Goal: Task Accomplishment & Management: Manage account settings

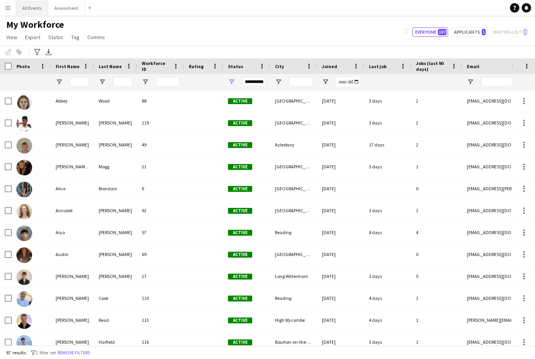
click at [38, 11] on button "All Events Close" at bounding box center [32, 7] width 32 height 15
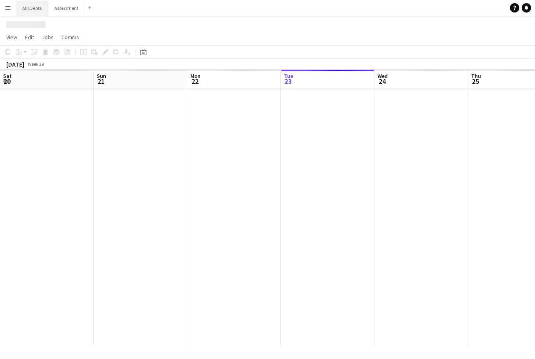
scroll to position [0, 187]
click at [36, 9] on button "All Events Close" at bounding box center [32, 7] width 32 height 15
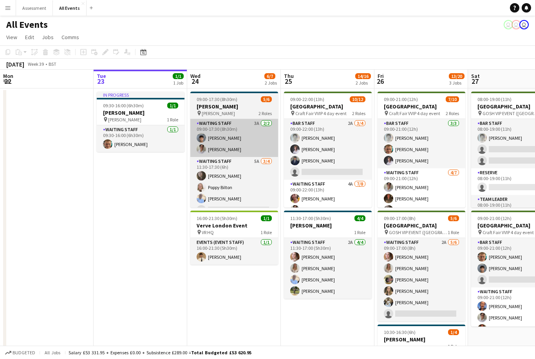
click at [254, 147] on app-card-role "Waiting Staff 3A [DATE] 09:00-17:30 (8h30m) [PERSON_NAME] [PERSON_NAME]" at bounding box center [234, 138] width 88 height 38
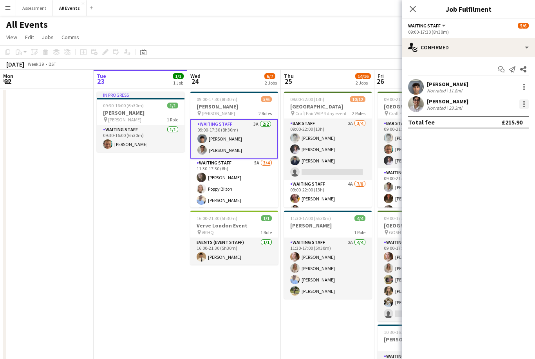
click at [528, 104] on div at bounding box center [523, 103] width 9 height 9
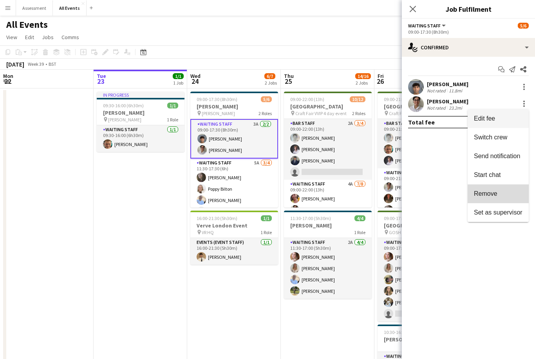
click at [501, 197] on span "Remove" at bounding box center [498, 193] width 49 height 7
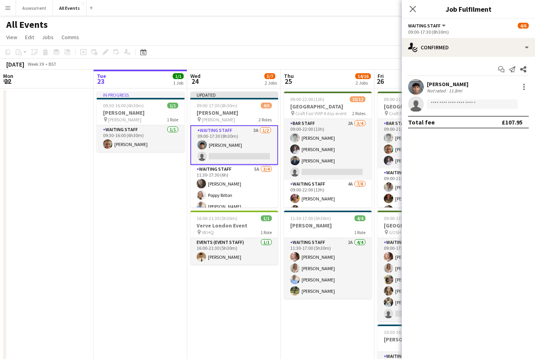
click at [368, 43] on app-page-menu "View Day view expanded Day view collapsed Month view Date picker Jump to [DATE]…" at bounding box center [267, 38] width 535 height 15
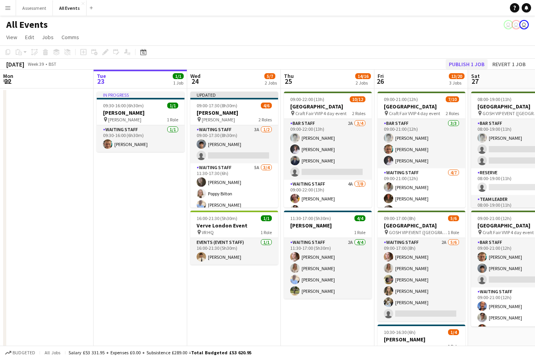
click at [469, 65] on button "Publish 1 job" at bounding box center [467, 64] width 42 height 10
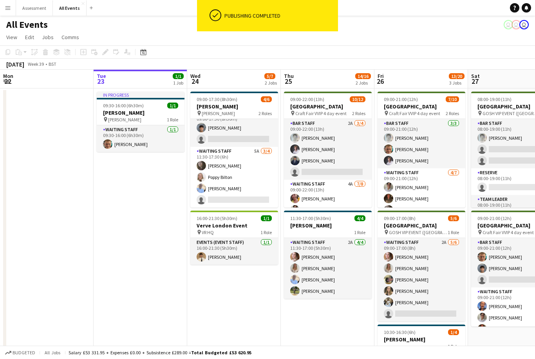
scroll to position [10, 0]
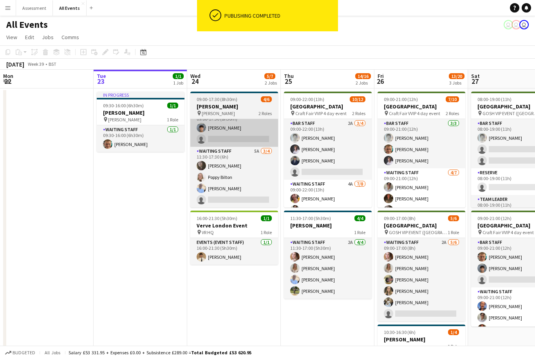
click at [259, 135] on app-card-role "Waiting Staff 3A [DATE] 09:00-17:30 (8h30m) [PERSON_NAME] single-neutral-actions" at bounding box center [234, 128] width 88 height 38
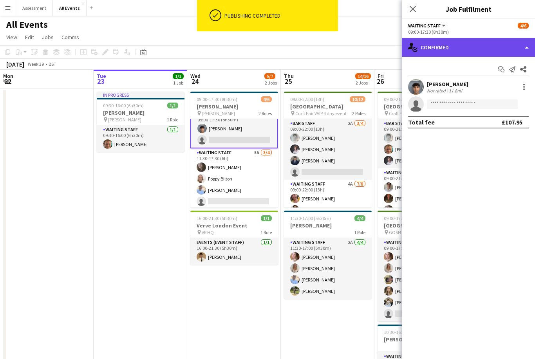
click at [486, 49] on div "single-neutral-actions-check-2 Confirmed" at bounding box center [468, 47] width 133 height 19
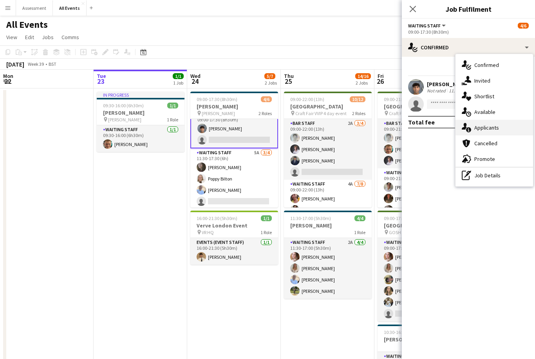
click at [500, 130] on div "single-neutral-actions-information Applicants" at bounding box center [494, 128] width 78 height 16
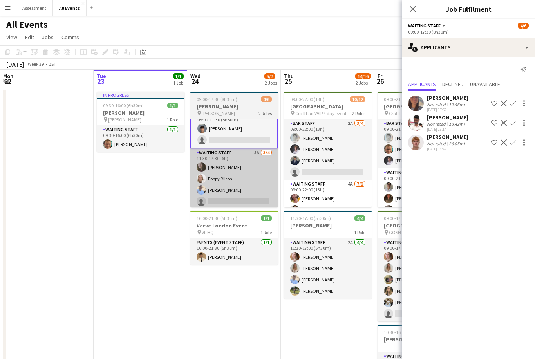
click at [260, 182] on app-card-role "Waiting Staff 5A [DATE] 11:30-17:30 (6h) [PERSON_NAME] Poppy Bilton [PERSON_NAM…" at bounding box center [234, 178] width 88 height 61
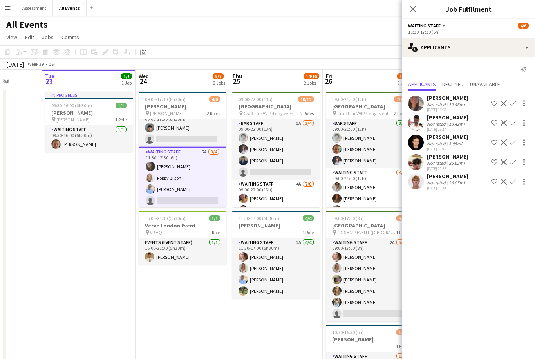
scroll to position [0, 240]
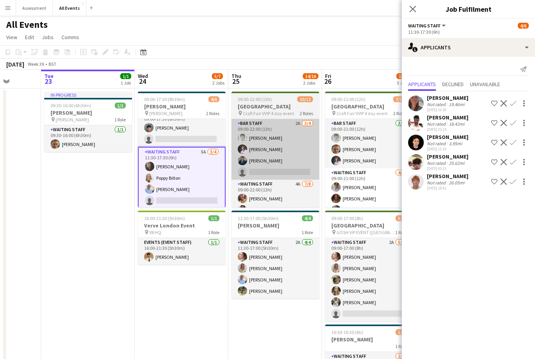
click at [296, 161] on app-card-role "Bar Staff 2A [DATE] 09:00-22:00 (13h) [PERSON_NAME] [PERSON_NAME] [PERSON_NAME]…" at bounding box center [275, 149] width 88 height 61
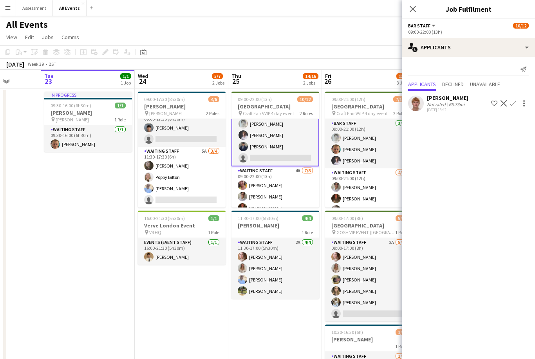
scroll to position [39, 0]
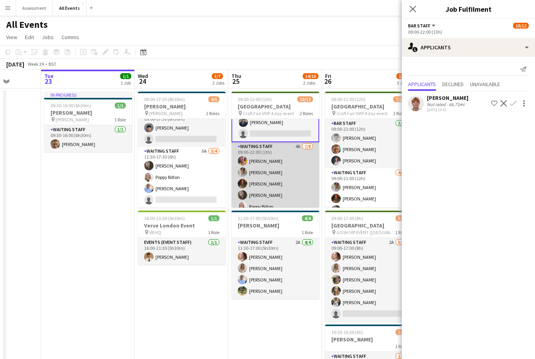
click at [294, 182] on app-card-role "Waiting Staff 4A [DATE] 09:00-22:00 (13h) [PERSON_NAME] [PERSON_NAME] [PERSON_N…" at bounding box center [275, 195] width 88 height 106
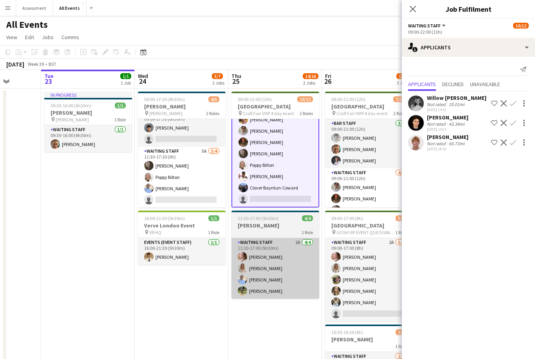
click at [290, 271] on app-card-role "Waiting Staff 2A [DATE] 11:30-17:00 (5h30m) [PERSON_NAME] [PERSON_NAME] [PERSON…" at bounding box center [275, 268] width 88 height 61
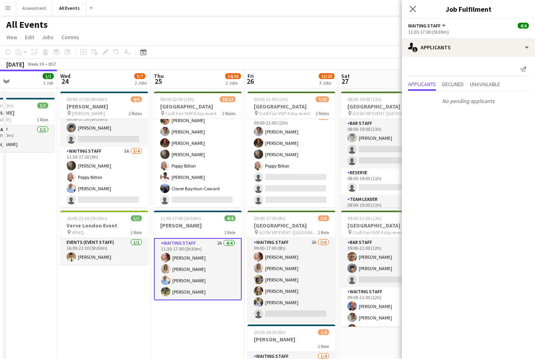
scroll to position [56, 0]
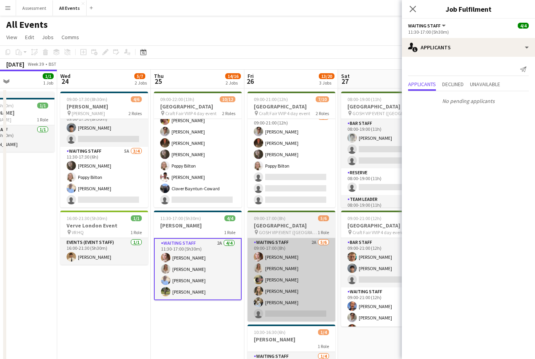
click at [294, 269] on app-card-role "Waiting Staff 2A [DATE] 09:00-17:00 (8h) [PERSON_NAME] [PERSON_NAME] [PERSON_NA…" at bounding box center [291, 279] width 88 height 83
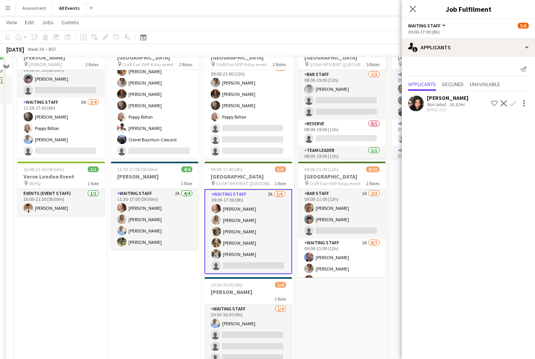
scroll to position [58, 0]
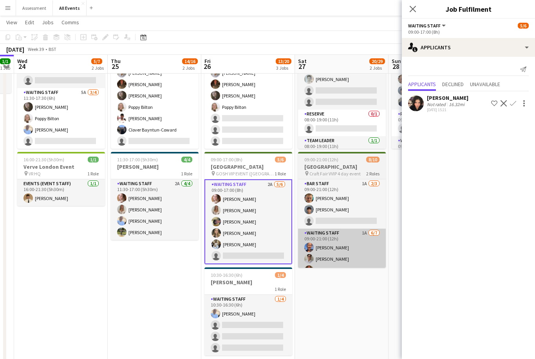
click at [349, 250] on app-card-role "Waiting Staff 1A [DATE] 09:00-21:00 (12h) [PERSON_NAME] [PERSON_NAME] [PERSON_N…" at bounding box center [342, 277] width 88 height 97
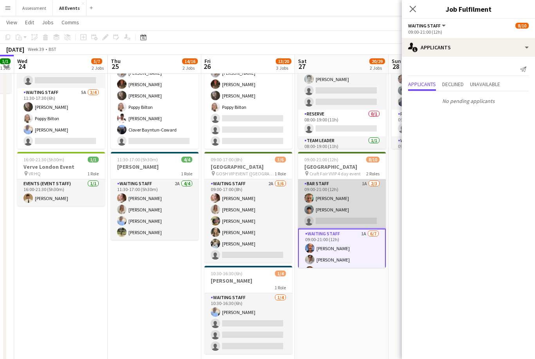
click at [353, 220] on app-card-role "Bar Staff 1A [DATE] 09:00-21:00 (12h) [PERSON_NAME] Arya [PERSON_NAME] single-n…" at bounding box center [342, 203] width 88 height 49
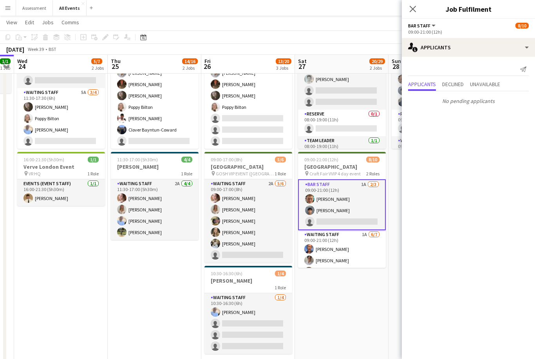
scroll to position [0, 0]
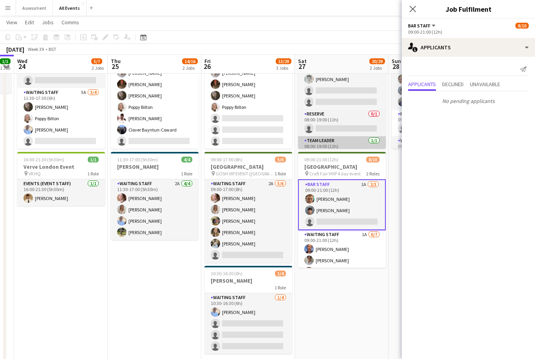
click at [363, 144] on app-card-role "Team Leader [DATE] 08:00-19:00 (11h) [PERSON_NAME]" at bounding box center [342, 149] width 88 height 27
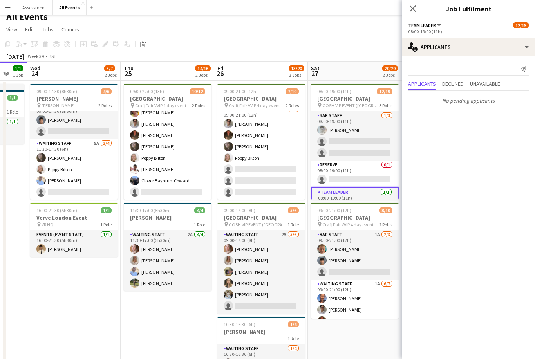
scroll to position [0, 251]
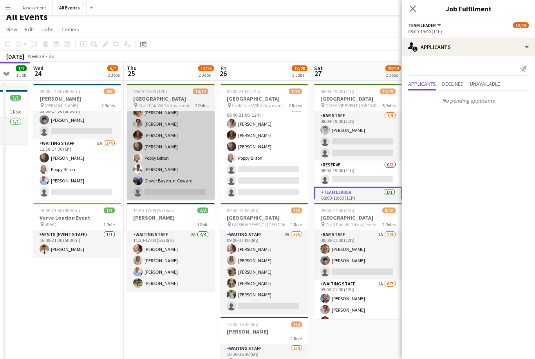
click at [179, 148] on app-card-role "Waiting Staff 4A [DATE] 09:00-22:00 (13h) [PERSON_NAME] [PERSON_NAME] [PERSON_N…" at bounding box center [171, 147] width 88 height 106
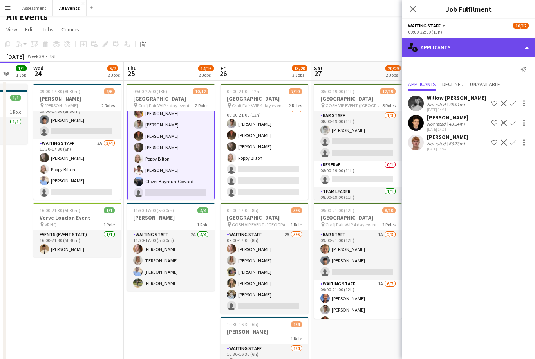
click at [456, 46] on div "single-neutral-actions-information Applicants" at bounding box center [468, 47] width 133 height 19
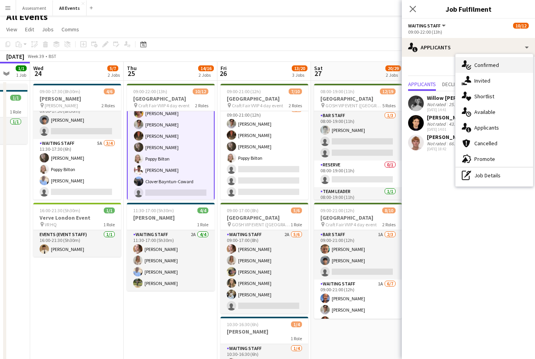
click at [497, 70] on div "single-neutral-actions-check-2 Confirmed" at bounding box center [494, 65] width 78 height 16
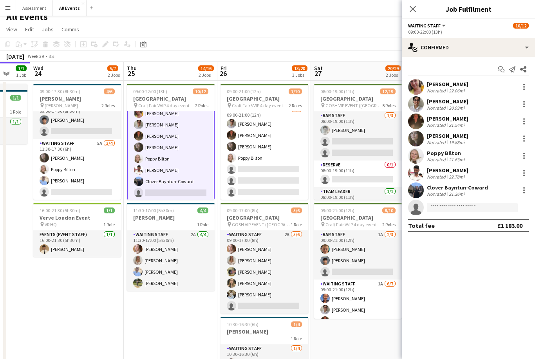
click at [470, 125] on div "[PERSON_NAME] Not rated 21.54mi" at bounding box center [468, 122] width 133 height 16
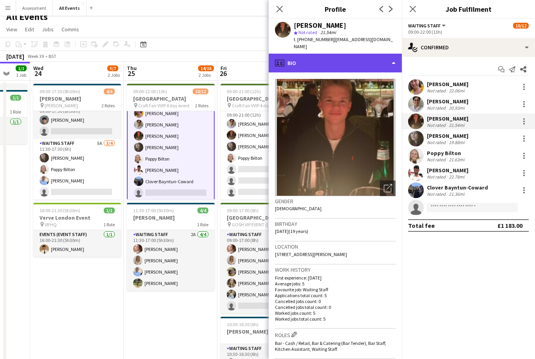
click at [377, 54] on div "profile Bio" at bounding box center [335, 63] width 133 height 19
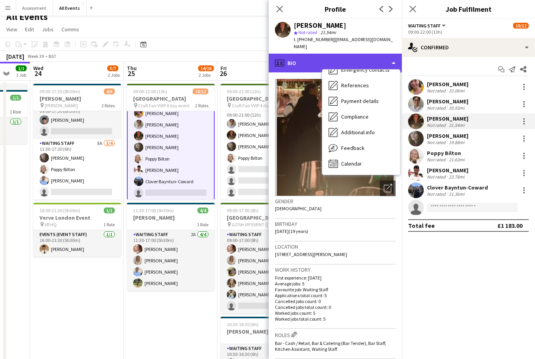
scroll to position [74, 0]
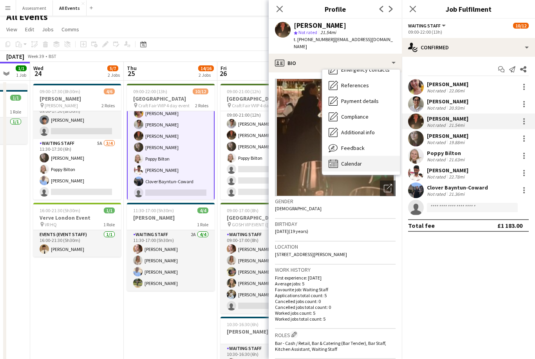
click at [362, 158] on div "Calendar Calendar" at bounding box center [361, 164] width 78 height 16
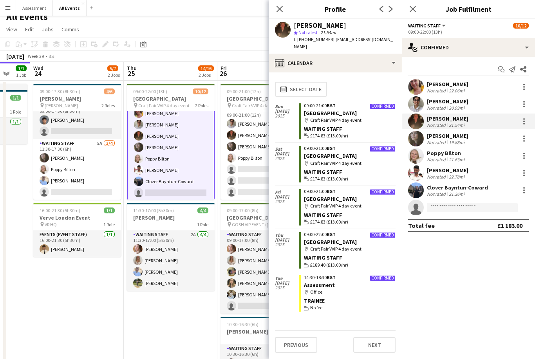
click at [199, 327] on app-date-cell "09:00-22:00 (13h) 10/12 Heritage House pin Craft Fair VVIP 4 day event 2 Roles …" at bounding box center [171, 251] width 94 height 341
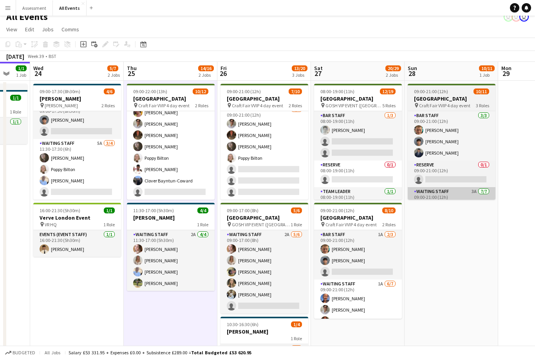
click at [461, 194] on app-card-role "Waiting Staff 3A [DATE] 09:00-21:00 (12h) [PERSON_NAME] [PERSON_NAME] [PERSON_N…" at bounding box center [452, 235] width 88 height 97
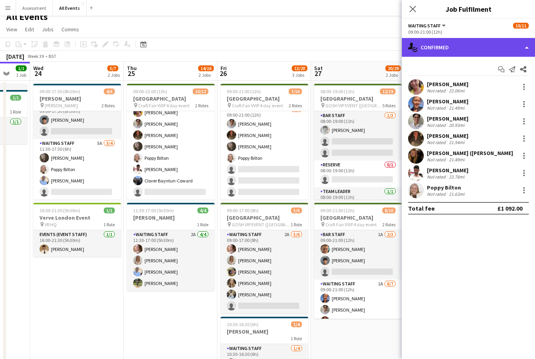
click at [503, 49] on div "single-neutral-actions-check-2 Confirmed" at bounding box center [468, 47] width 133 height 19
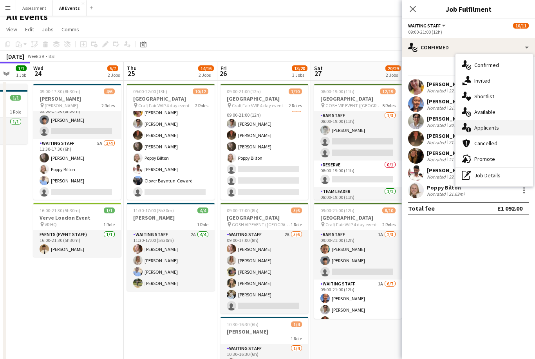
click at [506, 126] on div "single-neutral-actions-information Applicants" at bounding box center [494, 128] width 78 height 16
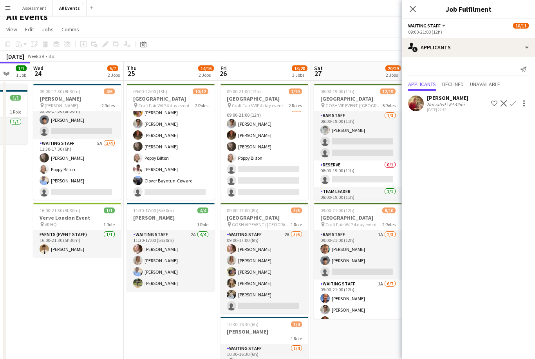
click at [445, 105] on div "Not rated" at bounding box center [437, 104] width 20 height 6
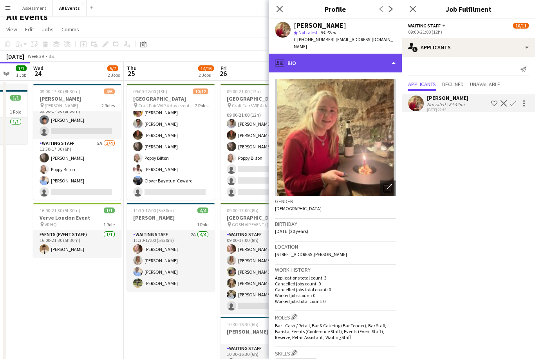
click at [379, 55] on div "profile Bio" at bounding box center [335, 63] width 133 height 19
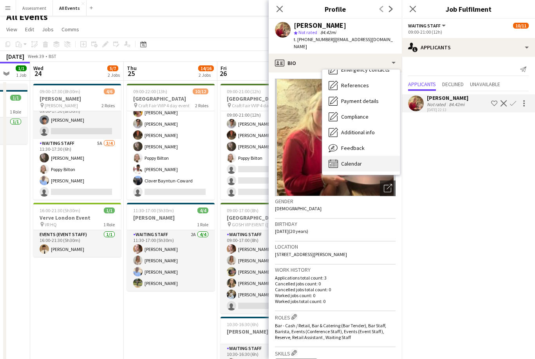
click at [369, 158] on div "Calendar Calendar" at bounding box center [361, 164] width 78 height 16
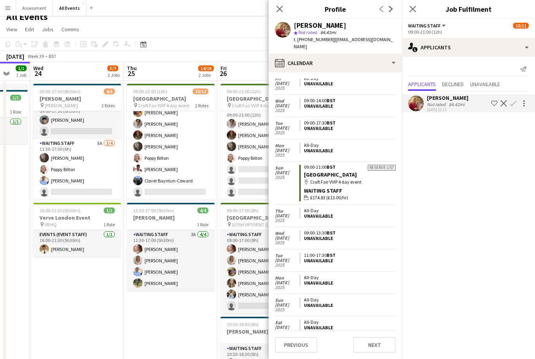
scroll to position [187, 0]
click at [258, 38] on app-toolbar "Copy Paste Paste Command V Paste with crew Command Shift V Paste linked Job [GE…" at bounding box center [267, 44] width 535 height 13
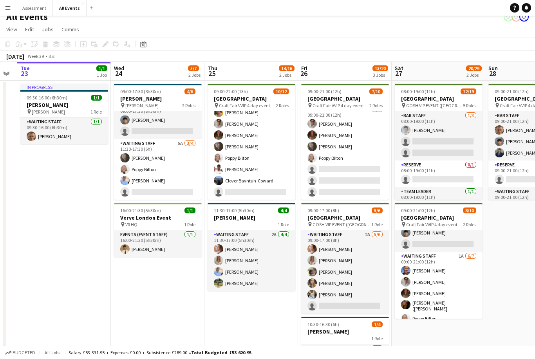
scroll to position [0, 250]
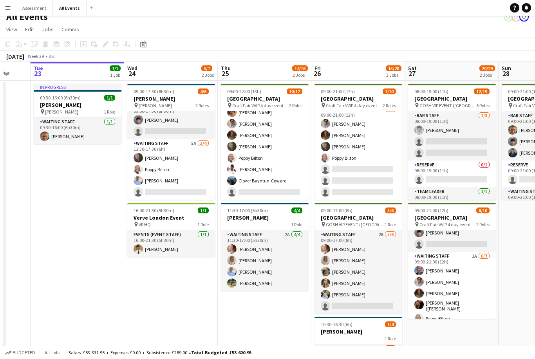
click at [10, 5] on app-icon "Menu" at bounding box center [8, 8] width 6 height 6
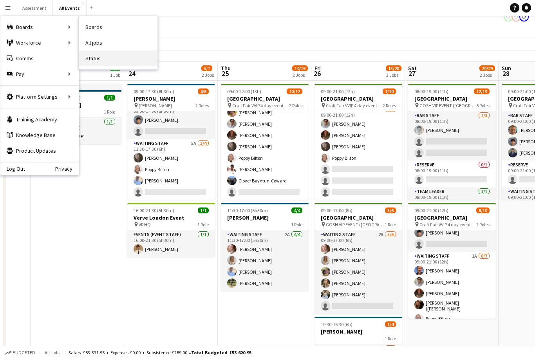
click at [100, 59] on link "Status" at bounding box center [118, 59] width 78 height 16
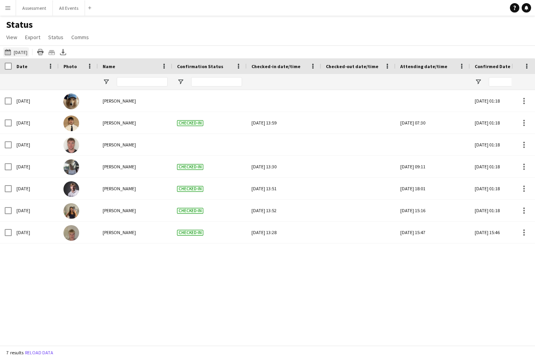
click at [20, 54] on button "[DATE] to [DATE] [DATE]" at bounding box center [16, 51] width 26 height 9
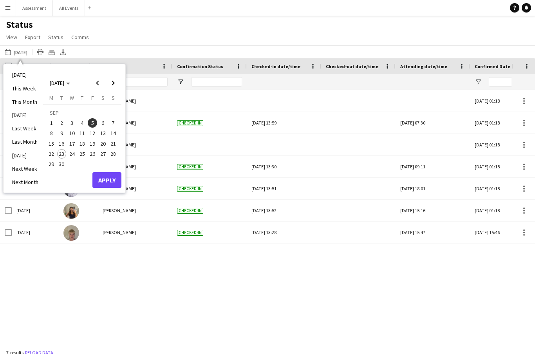
click at [65, 154] on span "23" at bounding box center [61, 153] width 9 height 9
click at [106, 181] on button "Apply" at bounding box center [106, 180] width 29 height 16
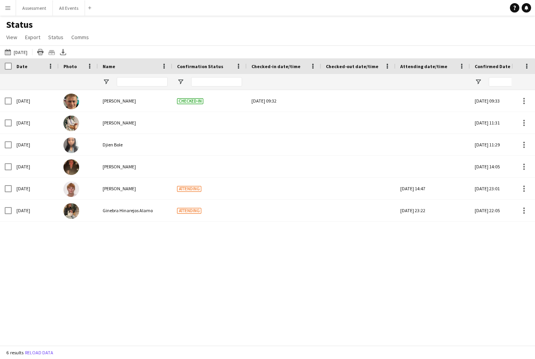
click at [64, 16] on main "Status View Views Default view New view Update view Delete view Edit name Custo…" at bounding box center [267, 182] width 535 height 333
click at [65, 16] on main "Status View Views Default view New view Update view Delete view Edit name Custo…" at bounding box center [267, 182] width 535 height 333
click at [37, 13] on button "Assessment Close" at bounding box center [34, 7] width 37 height 15
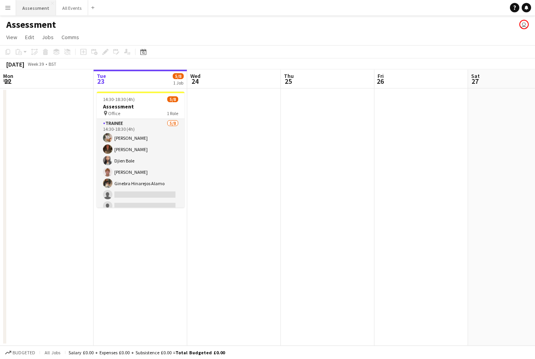
scroll to position [25, 0]
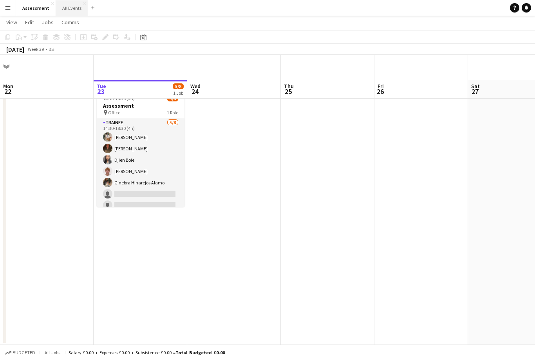
click at [71, 12] on button "All Events Close" at bounding box center [72, 7] width 32 height 15
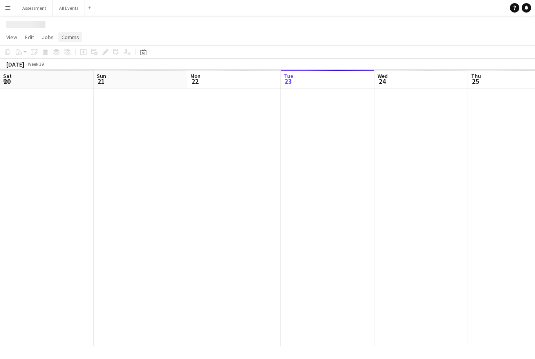
click at [72, 33] on link "Comms" at bounding box center [70, 37] width 24 height 10
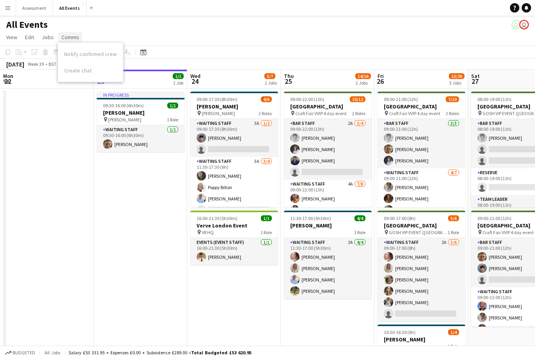
click at [65, 38] on span "Comms" at bounding box center [70, 37] width 18 height 7
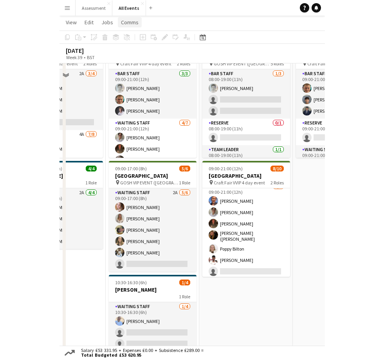
scroll to position [67, 0]
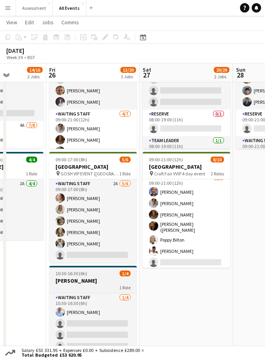
click at [105, 282] on h3 "[PERSON_NAME]" at bounding box center [93, 280] width 88 height 7
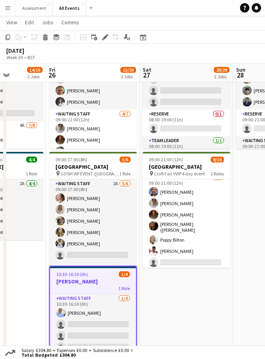
click at [193, 306] on app-date-cell "08:00-19:00 (11h) 12/19 [GEOGRAPHIC_DATA] pin GOSH VIP EVENT (Great [PERSON_NAM…" at bounding box center [187, 200] width 94 height 341
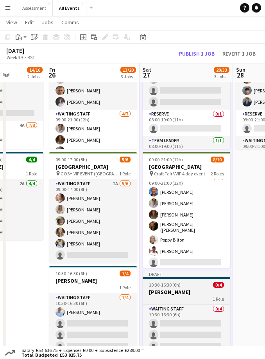
click at [192, 287] on div "10:30-16:30 (6h) 0/4" at bounding box center [187, 285] width 88 height 6
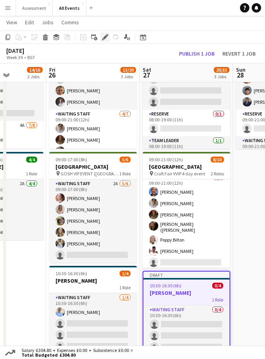
click at [109, 38] on div "Edit" at bounding box center [105, 37] width 9 height 9
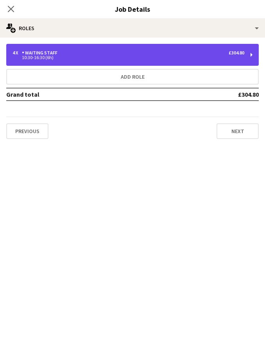
click at [157, 49] on div "4 x Waiting Staff £304.80 10:30-16:30 (6h)" at bounding box center [132, 55] width 253 height 22
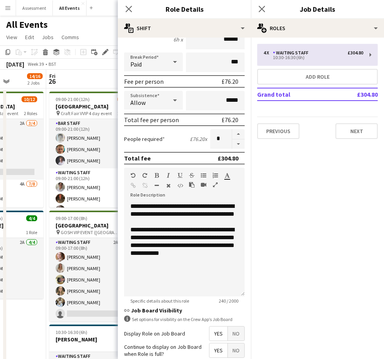
scroll to position [84, 0]
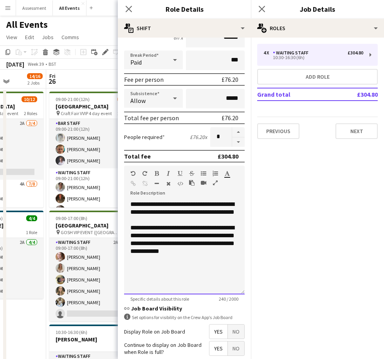
click at [137, 206] on div "**********" at bounding box center [184, 211] width 108 height 23
click at [139, 207] on div "**********" at bounding box center [184, 211] width 108 height 23
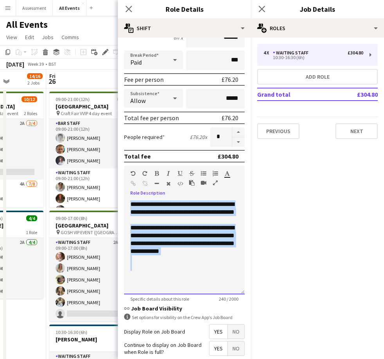
paste div
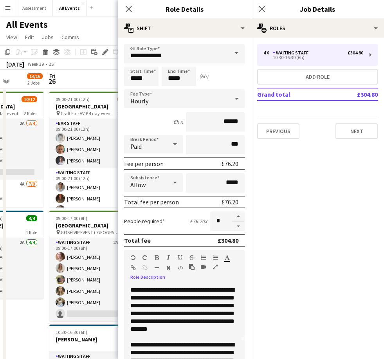
scroll to position [0, 0]
click at [150, 83] on input "*****" at bounding box center [141, 77] width 34 height 20
type input "*****"
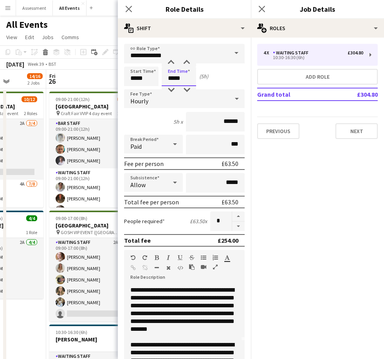
type input "*****"
click at [345, 74] on button "Add role" at bounding box center [317, 77] width 121 height 16
type input "**********"
type input "*****"
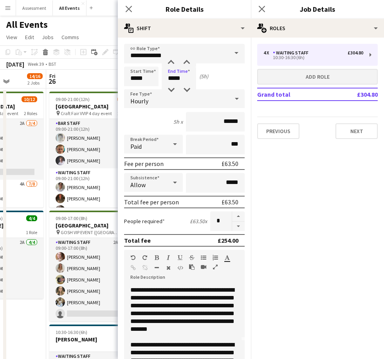
type input "*****"
type input "*"
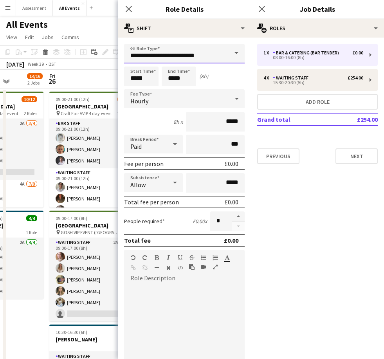
click at [222, 48] on input "**********" at bounding box center [184, 54] width 121 height 20
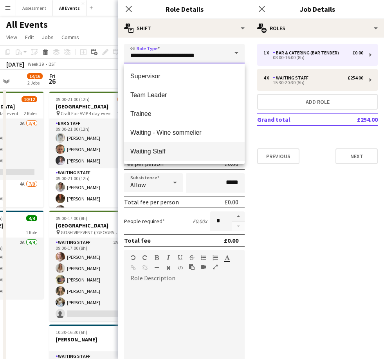
scroll to position [301, 0]
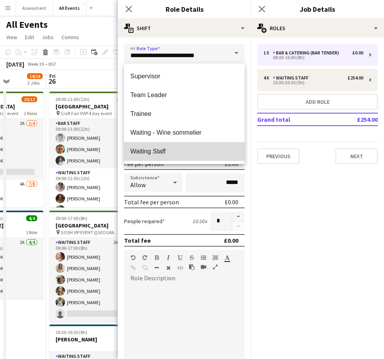
click at [192, 149] on span "Waiting Staff" at bounding box center [184, 151] width 108 height 7
type input "**********"
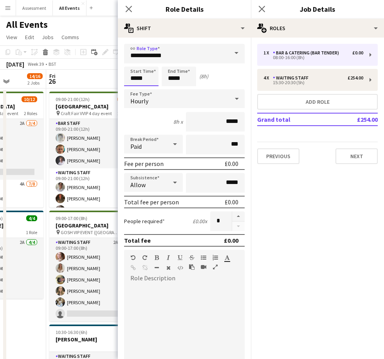
click at [154, 77] on input "*****" at bounding box center [141, 77] width 34 height 20
click at [152, 78] on input "*****" at bounding box center [141, 77] width 34 height 20
click at [149, 80] on input "*****" at bounding box center [141, 77] width 34 height 20
click at [151, 80] on input "*****" at bounding box center [141, 77] width 34 height 20
type input "*****"
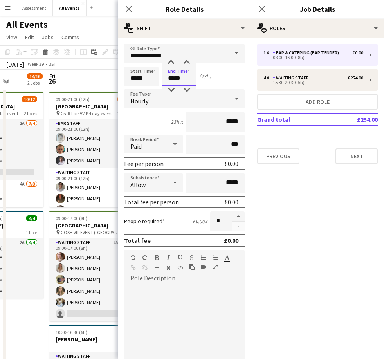
type input "*****"
click at [232, 123] on input "*****" at bounding box center [215, 122] width 59 height 20
click at [237, 118] on input "*****" at bounding box center [215, 122] width 59 height 20
click at [239, 119] on input "*****" at bounding box center [215, 122] width 59 height 20
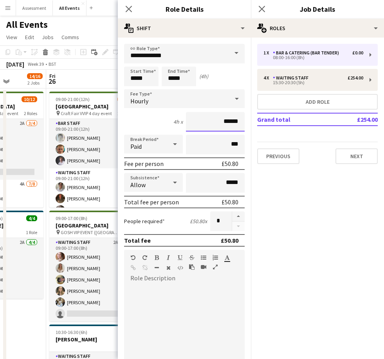
type input "******"
click at [202, 294] on div at bounding box center [184, 332] width 121 height 94
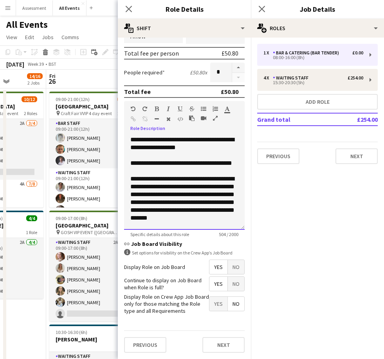
scroll to position [0, 0]
click at [244, 63] on button "button" at bounding box center [238, 68] width 13 height 10
type input "*"
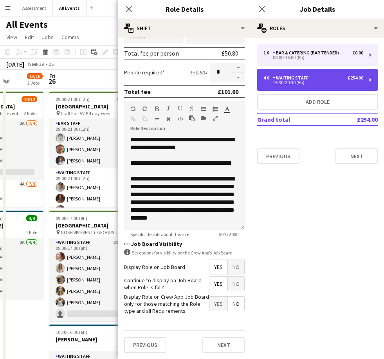
click at [311, 79] on div "4 x Waiting Staff £254.00" at bounding box center [314, 77] width 100 height 5
type input "*****"
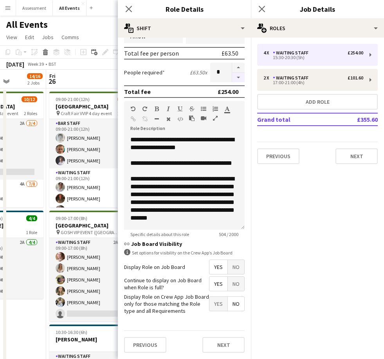
click at [243, 80] on button "button" at bounding box center [238, 78] width 13 height 10
click at [244, 81] on button "button" at bounding box center [238, 78] width 13 height 10
type input "*"
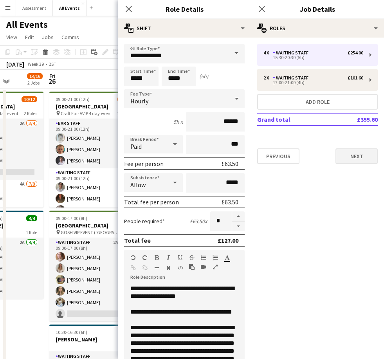
click at [359, 159] on button "Next" at bounding box center [357, 156] width 42 height 16
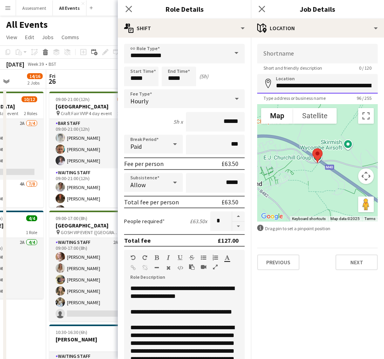
click at [314, 87] on input "**********" at bounding box center [317, 84] width 121 height 20
click at [317, 83] on input "**********" at bounding box center [317, 84] width 121 height 20
type input "**********"
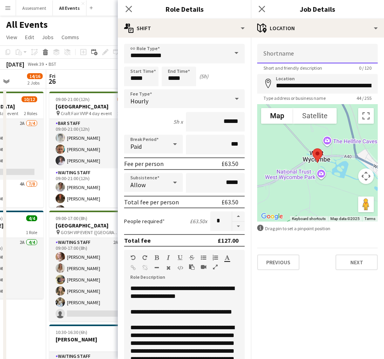
click at [336, 54] on input "Shortname" at bounding box center [317, 54] width 121 height 20
type input "**********"
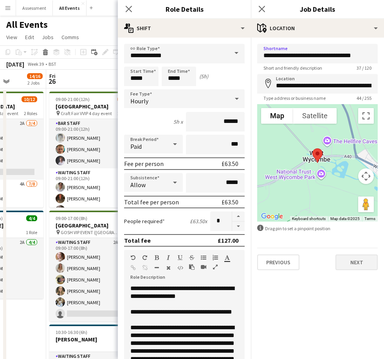
click at [364, 261] on button "Next" at bounding box center [357, 263] width 42 height 16
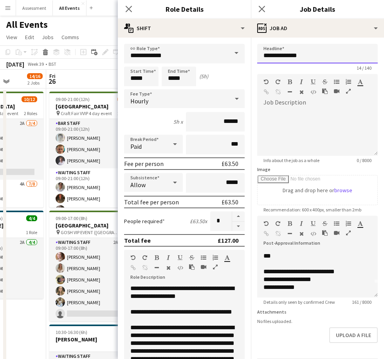
click at [332, 60] on input "**********" at bounding box center [317, 54] width 121 height 20
click at [331, 56] on input "**********" at bounding box center [317, 54] width 121 height 20
click at [330, 58] on input "**********" at bounding box center [317, 54] width 121 height 20
click at [334, 56] on input "**********" at bounding box center [317, 54] width 121 height 20
type input "*"
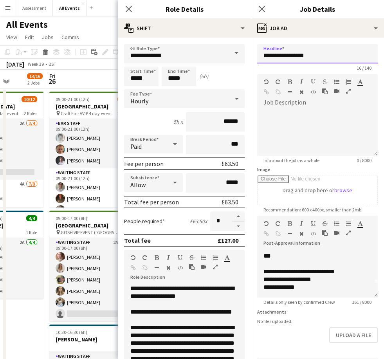
type input "**********"
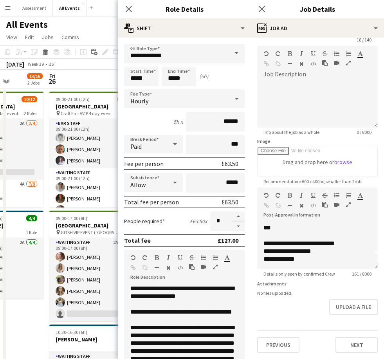
scroll to position [29, 0]
click at [358, 343] on button "Next" at bounding box center [357, 345] width 42 height 16
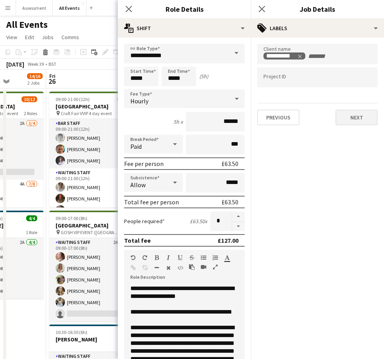
click at [363, 115] on button "Next" at bounding box center [357, 118] width 42 height 16
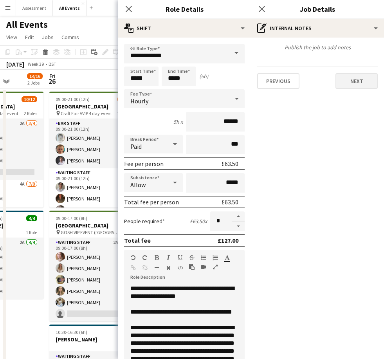
click at [360, 85] on button "Next" at bounding box center [357, 81] width 42 height 16
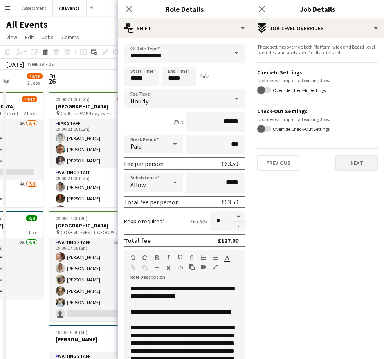
click at [367, 165] on button "Next" at bounding box center [357, 163] width 42 height 16
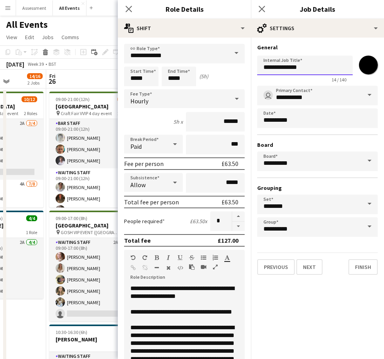
click at [297, 75] on input "**********" at bounding box center [305, 66] width 96 height 20
click at [302, 74] on input "**********" at bounding box center [305, 66] width 96 height 20
click at [308, 70] on input "**********" at bounding box center [305, 66] width 96 height 20
click at [311, 68] on input "**********" at bounding box center [305, 66] width 96 height 20
click at [327, 67] on input "**********" at bounding box center [305, 66] width 96 height 20
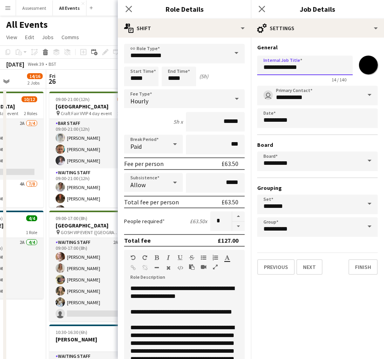
click at [327, 66] on input "**********" at bounding box center [305, 66] width 96 height 20
click at [321, 65] on input "**********" at bounding box center [305, 66] width 96 height 20
click at [325, 66] on input "**********" at bounding box center [305, 66] width 96 height 20
type input "*"
type input "**********"
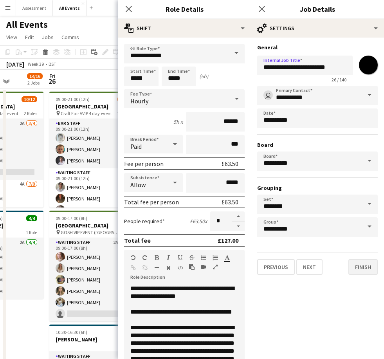
click at [369, 272] on button "Finish" at bounding box center [363, 267] width 29 height 16
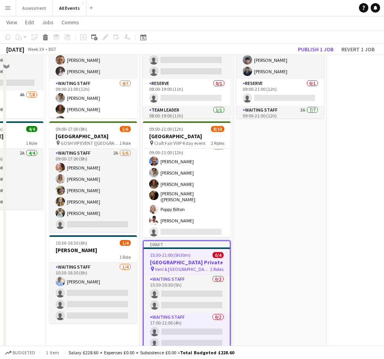
scroll to position [90, 0]
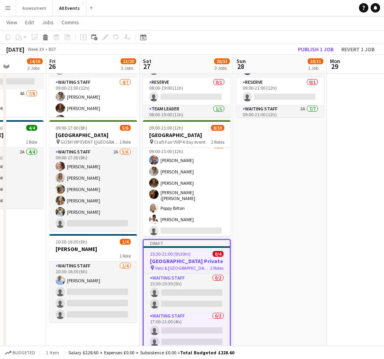
click at [212, 265] on span "2 Roles" at bounding box center [216, 268] width 13 height 6
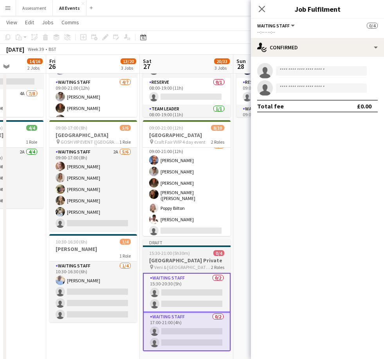
click at [184, 256] on app-job-card "Draft 15:30-21:00 (5h30m) 0/4 [GEOGRAPHIC_DATA] Private pin Veni & [GEOGRAPHIC_…" at bounding box center [187, 295] width 88 height 112
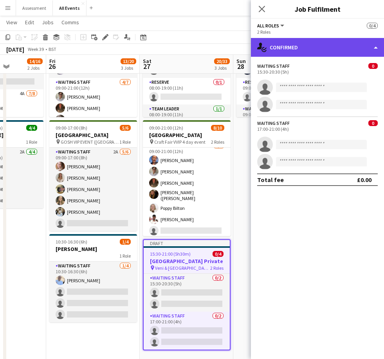
click at [345, 54] on div "single-neutral-actions-check-2 Confirmed" at bounding box center [317, 47] width 133 height 19
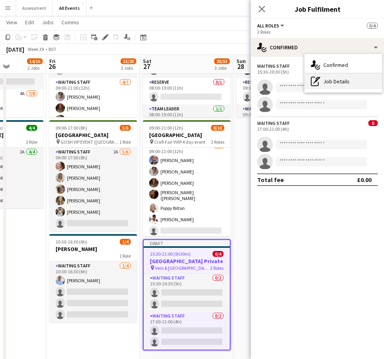
click at [354, 83] on div "pen-write Job Details" at bounding box center [344, 82] width 78 height 16
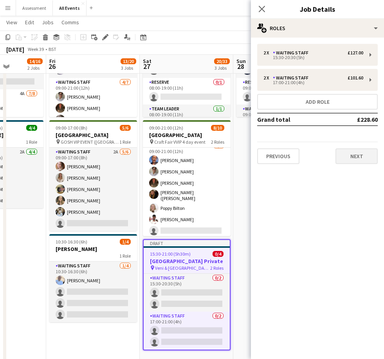
click at [365, 156] on button "Next" at bounding box center [357, 156] width 42 height 16
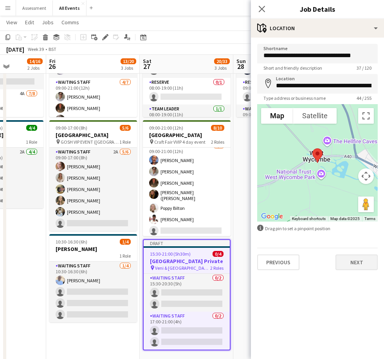
click at [359, 261] on button "Next" at bounding box center [357, 263] width 42 height 16
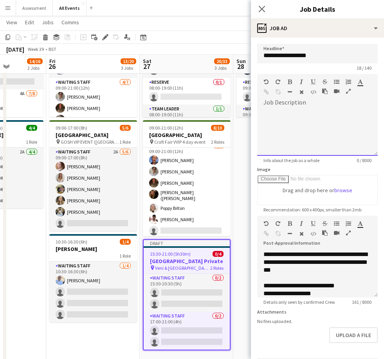
click at [343, 128] on div at bounding box center [317, 132] width 121 height 47
click at [299, 121] on div at bounding box center [317, 132] width 121 height 47
paste div
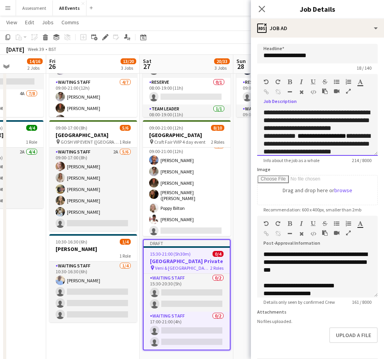
scroll to position [1, 0]
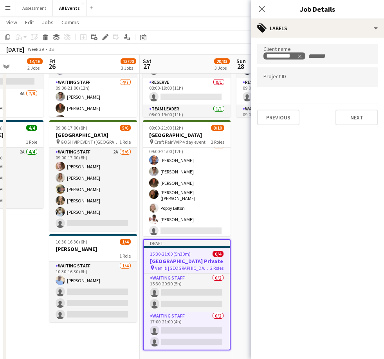
click at [246, 241] on app-date-cell "09:00-21:00 (12h) 10/11 Heritage House pin Craft Fair VVIP 4 day event 3 Roles …" at bounding box center [280, 184] width 94 height 373
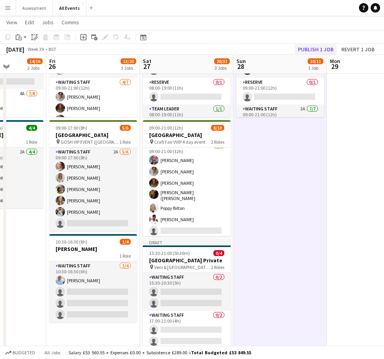
click at [318, 49] on button "Publish 1 job" at bounding box center [316, 49] width 42 height 10
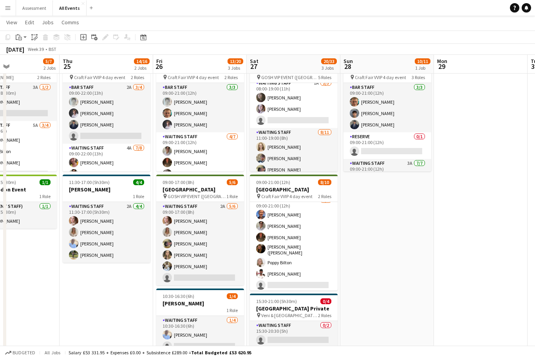
scroll to position [123, 0]
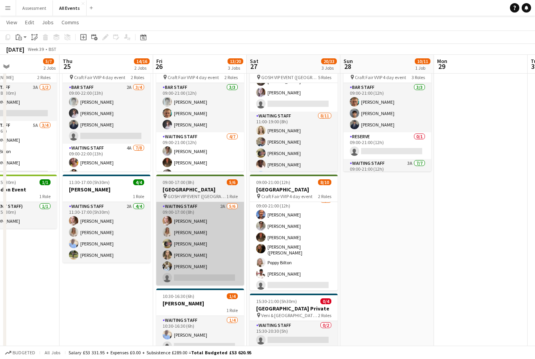
click at [223, 249] on app-card-role "Waiting Staff 2A [DATE] 09:00-17:00 (8h) [PERSON_NAME] [PERSON_NAME] [PERSON_NA…" at bounding box center [200, 243] width 88 height 83
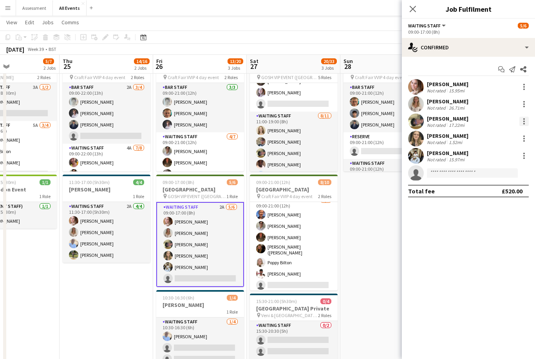
click at [524, 121] on div at bounding box center [524, 122] width 2 height 2
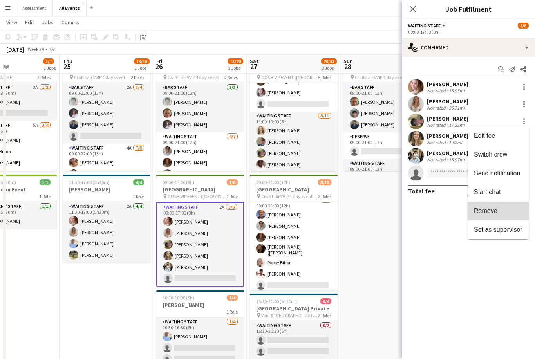
click at [496, 213] on span "Remove" at bounding box center [485, 211] width 23 height 7
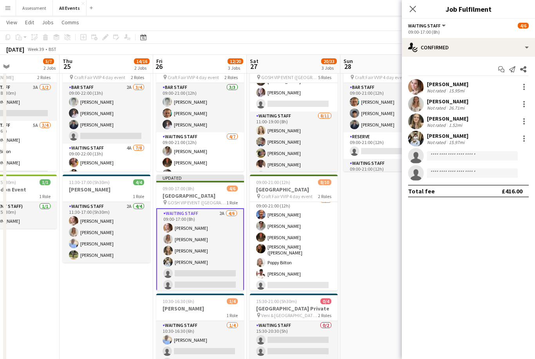
click at [379, 255] on app-date-cell "09:00-21:00 (12h) 10/11 Heritage House pin Craft Fair VVIP 4 day event 3 Roles …" at bounding box center [387, 236] width 94 height 368
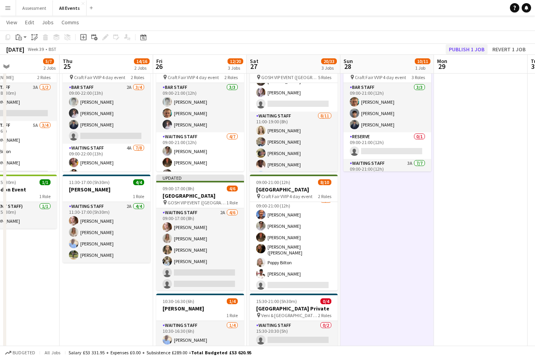
click at [475, 46] on button "Publish 1 job" at bounding box center [467, 49] width 42 height 10
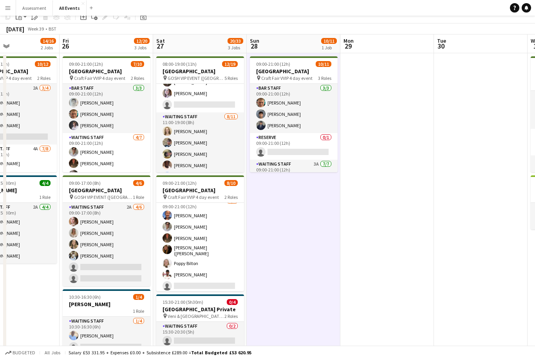
scroll to position [0, 0]
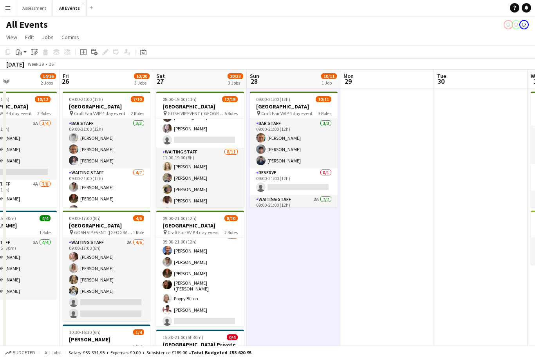
click at [533, 7] on div "Help Notifications" at bounding box center [522, 7] width 25 height 9
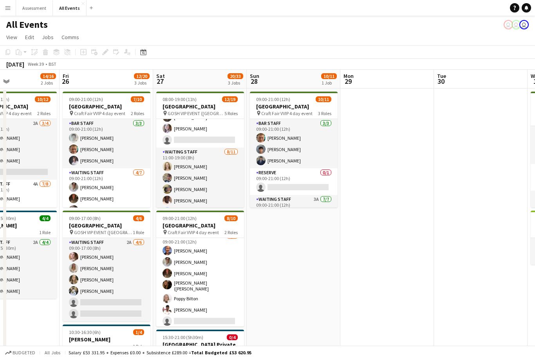
click at [533, 7] on div "Help Notifications" at bounding box center [522, 7] width 25 height 9
click at [530, 7] on link "Notifications" at bounding box center [526, 7] width 9 height 9
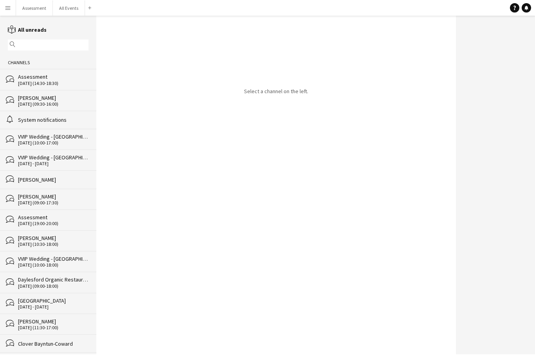
click at [67, 146] on div "[DATE] (10:00-17:00)" at bounding box center [53, 142] width 70 height 5
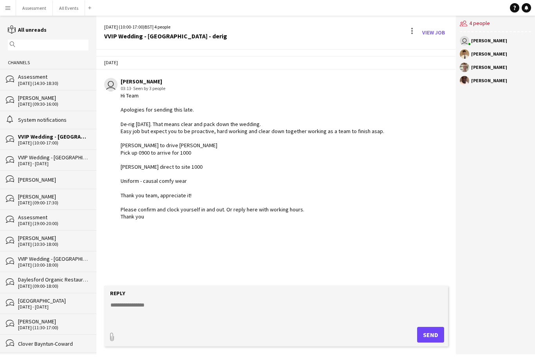
scroll to position [2, 0]
click at [60, 163] on div "[DATE] - [DATE]" at bounding box center [53, 163] width 70 height 5
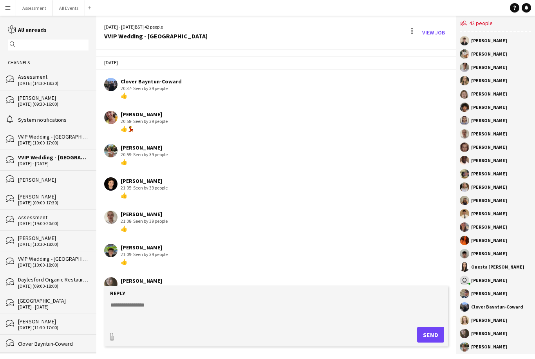
click at [78, 166] on div "[DATE] - [DATE]" at bounding box center [53, 163] width 70 height 5
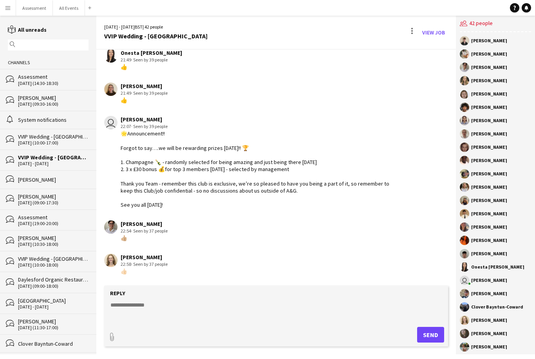
scroll to position [1436, 0]
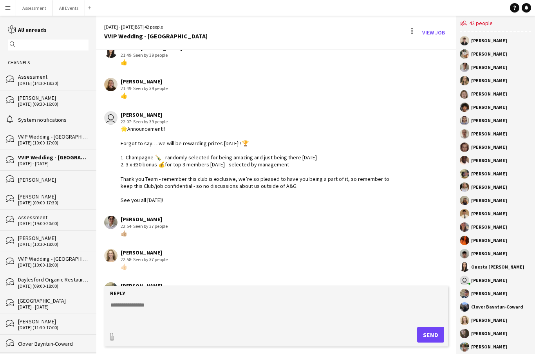
click at [127, 139] on div "🌟Announcement!! Forgot to say….we will be rewarding prizes [DATE]!! 🏆 1. Champa…" at bounding box center [256, 164] width 271 height 78
copy div "orgot to say….we will be rewarding prizes [DATE]!! 🏆 1. Champagne 🍾 - randomly …"
click at [37, 7] on button "Assessment Close" at bounding box center [34, 7] width 37 height 15
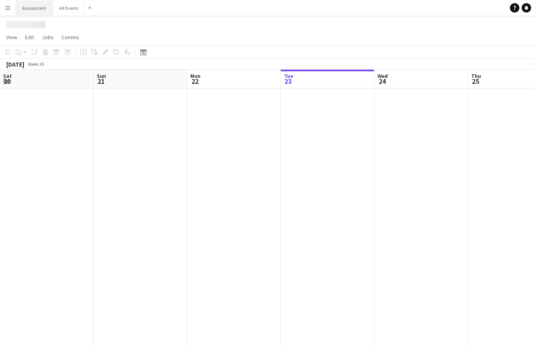
click at [32, 9] on button "Assessment Close" at bounding box center [34, 7] width 37 height 15
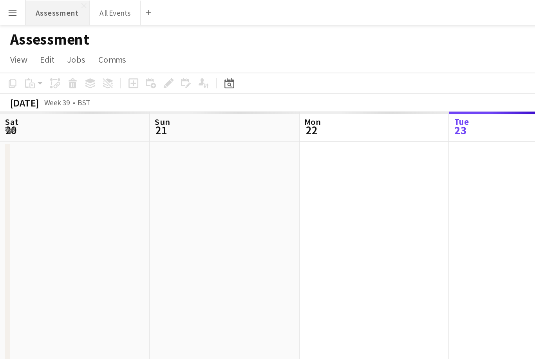
scroll to position [0, 187]
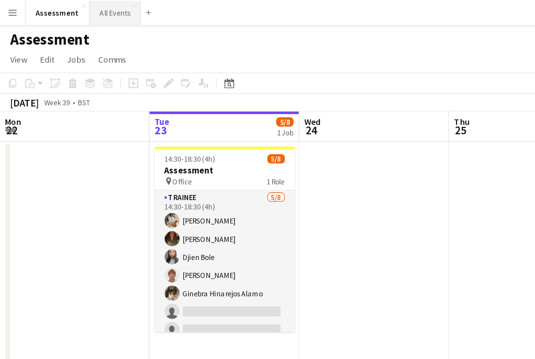
click at [70, 8] on button "All Events Close" at bounding box center [72, 7] width 32 height 15
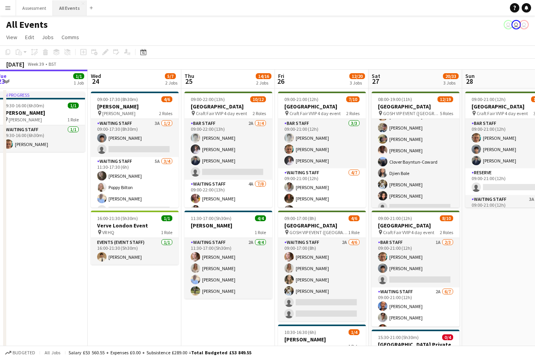
scroll to position [162, 0]
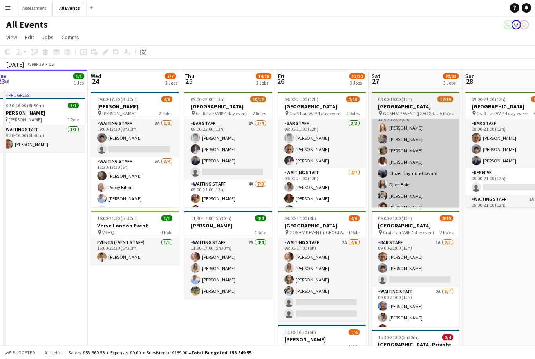
click at [439, 157] on app-card-role "Waiting Staff [DATE] 11:00-19:00 (8h) [PERSON_NAME] [PERSON_NAME] [PERSON_NAME]…" at bounding box center [416, 179] width 88 height 140
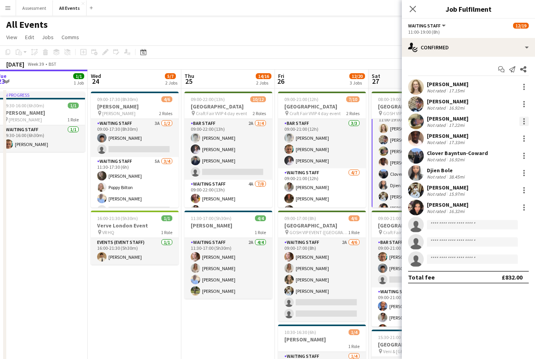
click at [524, 121] on div at bounding box center [524, 122] width 2 height 2
click at [506, 212] on span "Remove" at bounding box center [498, 211] width 49 height 7
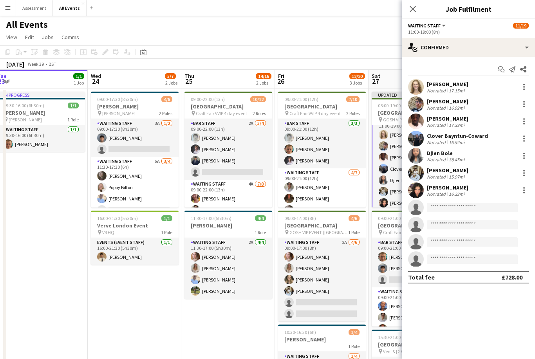
click at [376, 54] on app-toolbar "Copy Paste Paste Command V Paste with crew Command Shift V Paste linked Job [GE…" at bounding box center [267, 51] width 535 height 13
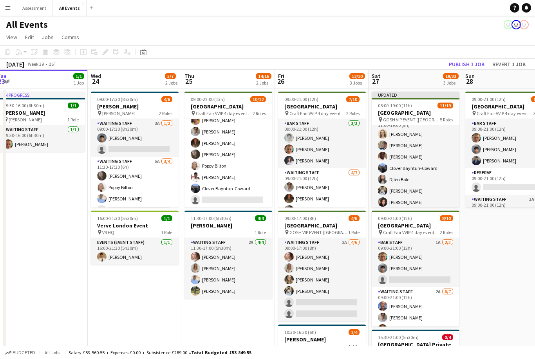
scroll to position [78, 0]
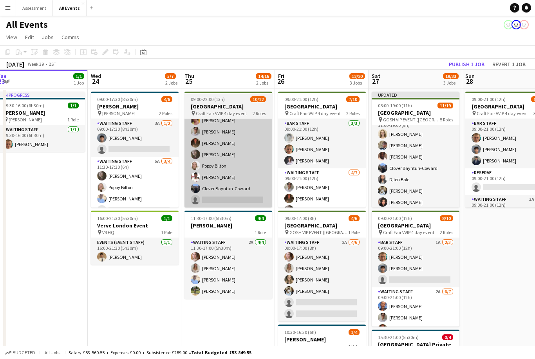
click at [251, 177] on app-card-role "Waiting Staff 4A [DATE] 09:00-22:00 (13h) [PERSON_NAME] [PERSON_NAME] [PERSON_N…" at bounding box center [228, 154] width 88 height 106
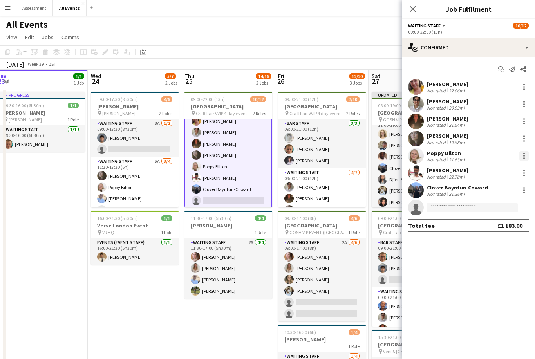
click at [526, 157] on div at bounding box center [523, 155] width 9 height 9
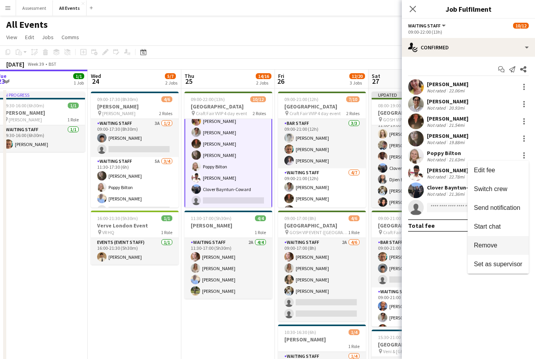
click at [506, 247] on span "Remove" at bounding box center [498, 245] width 49 height 7
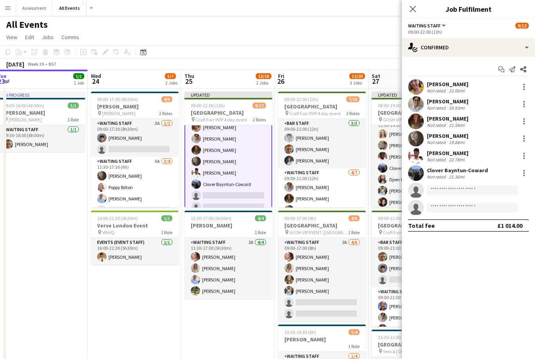
click at [366, 43] on app-page-menu "View Day view expanded Day view collapsed Month view Date picker Jump to [DATE]…" at bounding box center [267, 38] width 535 height 15
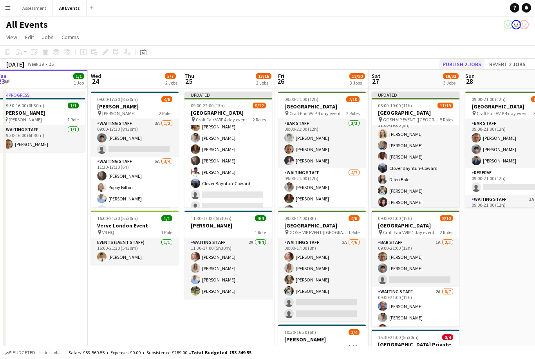
click at [460, 67] on button "Publish 2 jobs" at bounding box center [461, 64] width 45 height 10
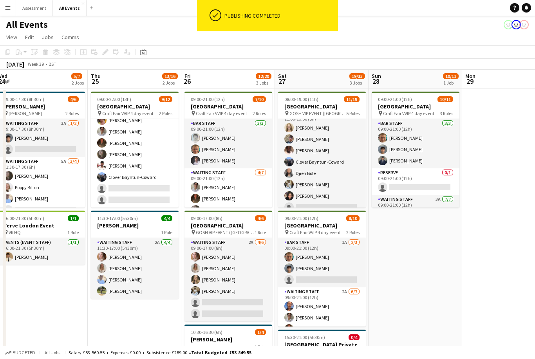
click at [142, 0] on app-navbar "Menu Boards Boards Boards All jobs Status Workforce Workforce My Workforce Recr…" at bounding box center [267, 8] width 535 height 16
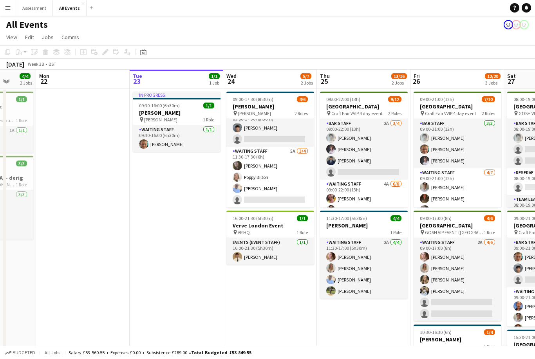
scroll to position [10, 0]
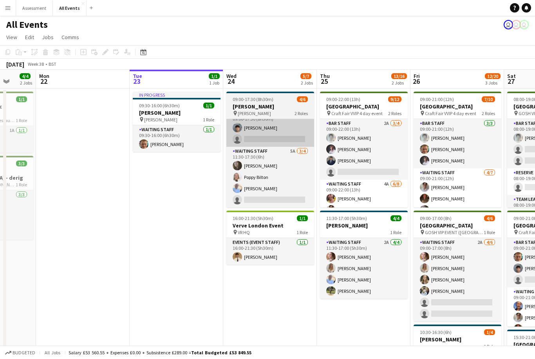
click at [288, 138] on app-card-role "Waiting Staff 3A [DATE] 09:00-17:30 (8h30m) [PERSON_NAME] single-neutral-actions" at bounding box center [270, 128] width 88 height 38
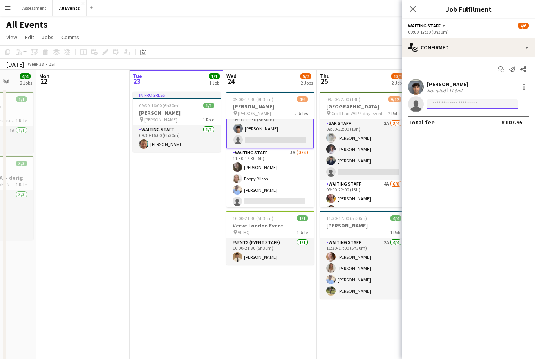
click at [494, 101] on input at bounding box center [472, 103] width 91 height 9
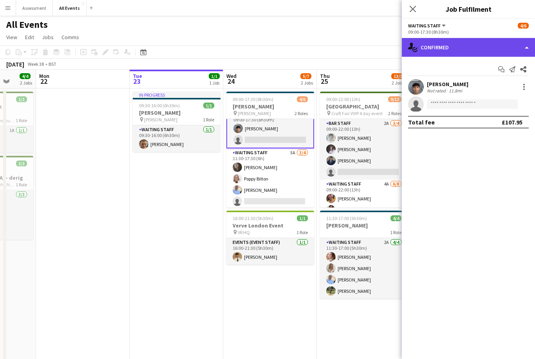
click at [486, 46] on div "single-neutral-actions-check-2 Confirmed" at bounding box center [468, 47] width 133 height 19
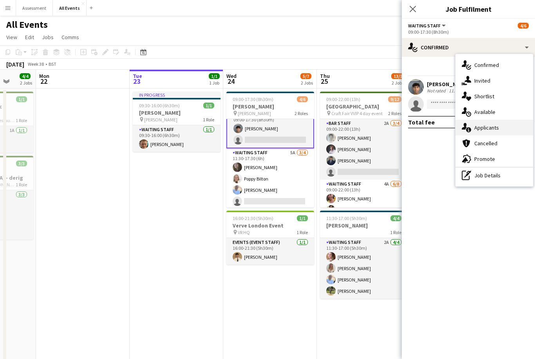
click at [502, 131] on div "single-neutral-actions-information Applicants" at bounding box center [494, 128] width 78 height 16
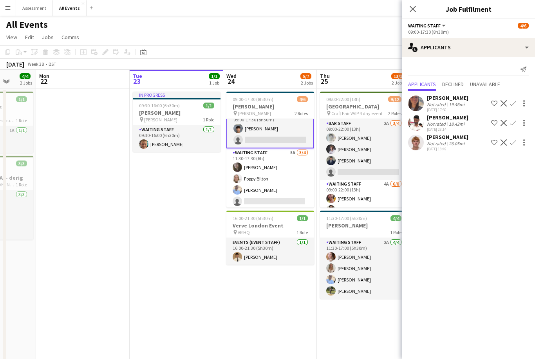
click at [516, 107] on button "Confirm" at bounding box center [512, 103] width 9 height 9
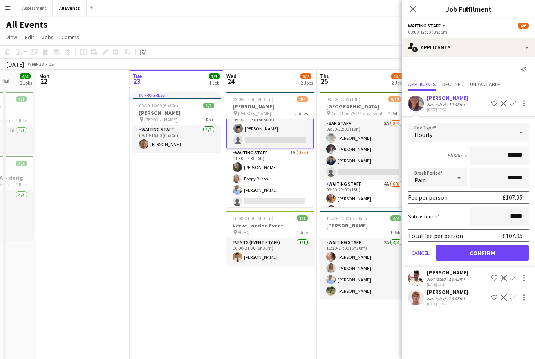
click at [485, 255] on button "Confirm" at bounding box center [482, 253] width 93 height 16
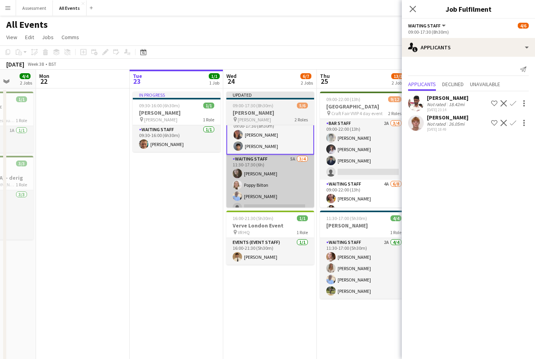
click at [296, 202] on app-card-role "Waiting Staff 5A [DATE] 11:30-17:30 (6h) [PERSON_NAME] Poppy Bilton [PERSON_NAM…" at bounding box center [270, 185] width 88 height 61
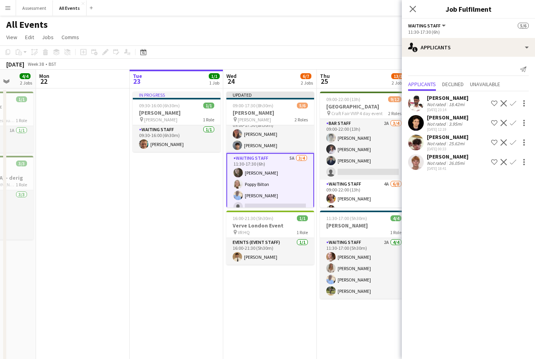
click at [517, 162] on button "Confirm" at bounding box center [512, 161] width 9 height 9
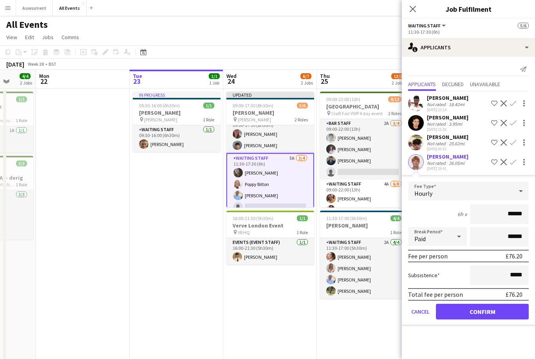
click at [481, 313] on button "Confirm" at bounding box center [482, 312] width 93 height 16
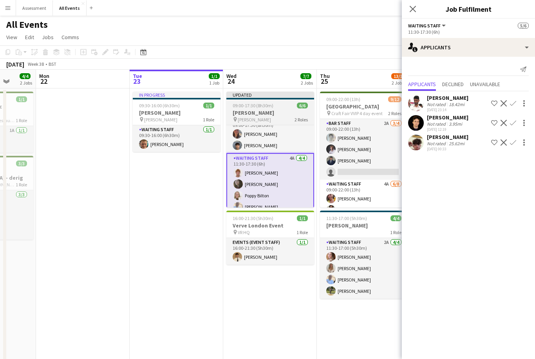
click at [294, 193] on app-card-role "Waiting Staff 4A [DATE] 11:30-17:30 (6h) [PERSON_NAME] [PERSON_NAME] Poppy Bilt…" at bounding box center [270, 184] width 88 height 62
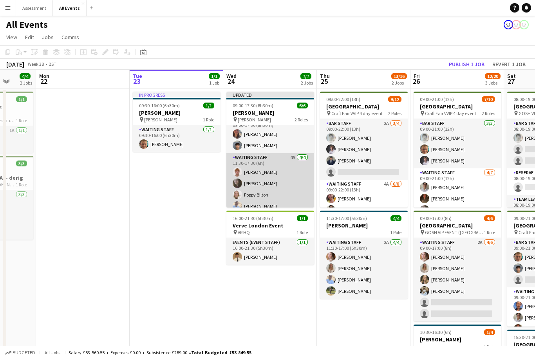
click at [294, 192] on app-card-role "Waiting Staff 4A [DATE] 11:30-17:30 (6h) [PERSON_NAME] [PERSON_NAME] Poppy Bilt…" at bounding box center [270, 183] width 88 height 61
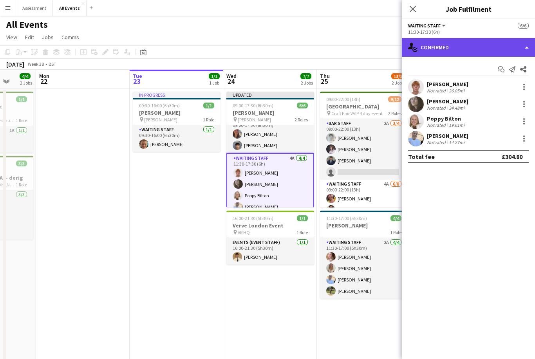
click at [482, 46] on div "single-neutral-actions-check-2 Confirmed" at bounding box center [468, 47] width 133 height 19
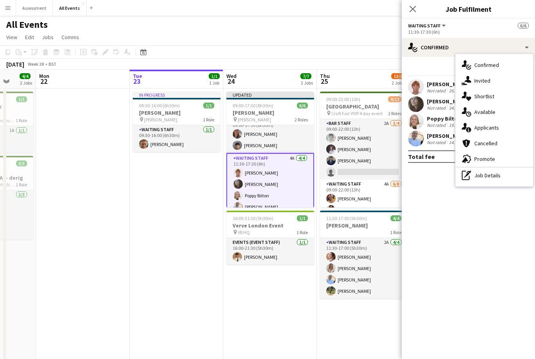
click at [438, 178] on mat-expansion-panel "check Confirmed Start chat Send notification Share [PERSON_NAME] Not rated 26.0…" at bounding box center [468, 208] width 133 height 302
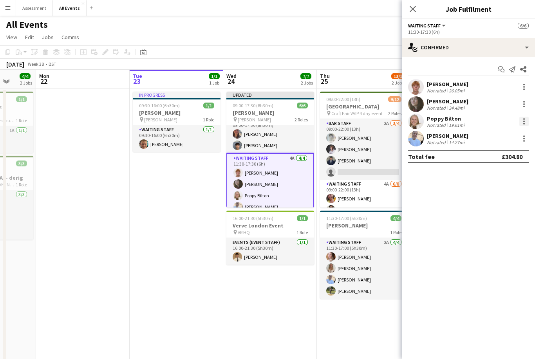
click at [526, 121] on div at bounding box center [523, 121] width 9 height 9
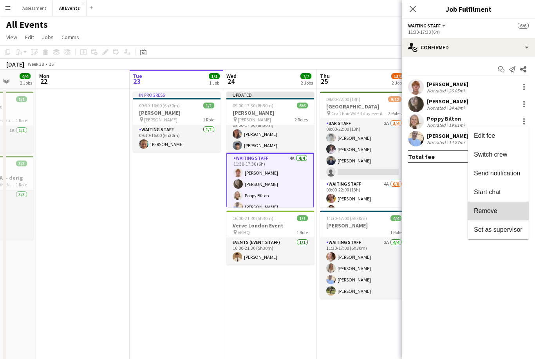
click at [512, 211] on span "Remove" at bounding box center [498, 211] width 49 height 7
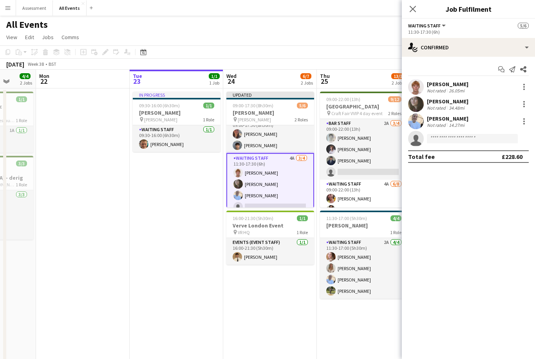
click at [319, 324] on app-date-cell "09:00-22:00 (13h) 9/12 Heritage House pin Craft Fair VVIP 4 day event 2 Roles B…" at bounding box center [364, 272] width 94 height 368
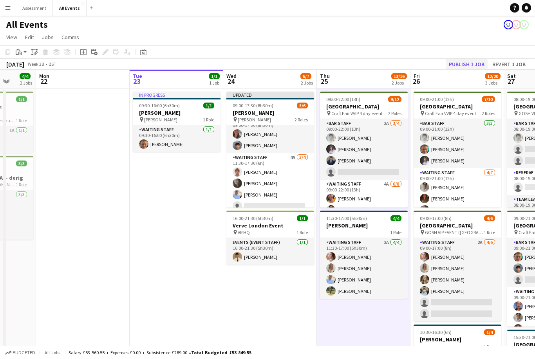
click at [472, 63] on button "Publish 1 job" at bounding box center [467, 64] width 42 height 10
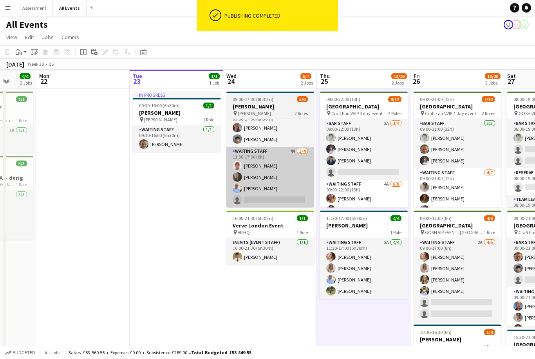
click at [296, 188] on app-card-role "Waiting Staff 4A [DATE] 11:30-17:30 (6h) [PERSON_NAME] [PERSON_NAME] [PERSON_NA…" at bounding box center [270, 177] width 88 height 61
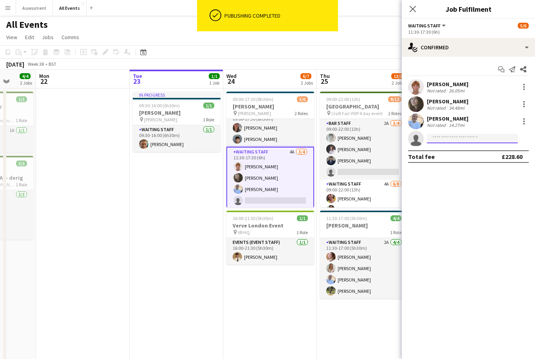
click at [490, 137] on input at bounding box center [472, 138] width 91 height 9
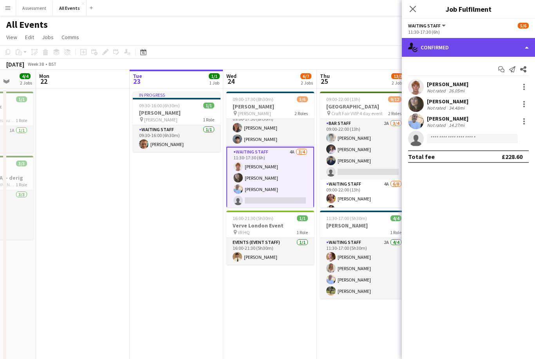
click at [480, 51] on div "single-neutral-actions-check-2 Confirmed" at bounding box center [468, 47] width 133 height 19
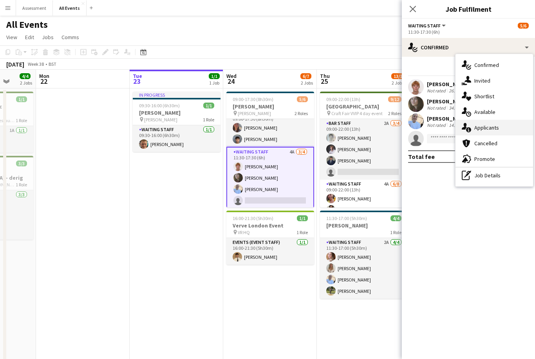
click at [508, 127] on div "single-neutral-actions-information Applicants" at bounding box center [494, 128] width 78 height 16
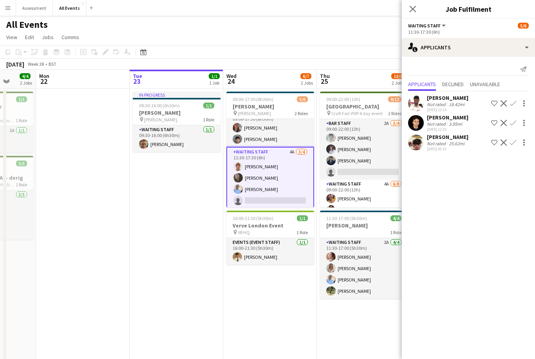
click at [516, 123] on app-icon "Confirm" at bounding box center [513, 123] width 6 height 6
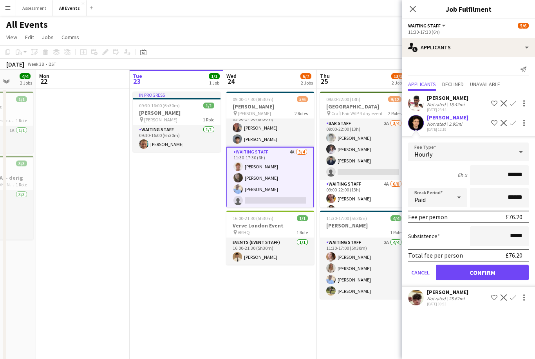
click at [475, 275] on button "Confirm" at bounding box center [482, 273] width 93 height 16
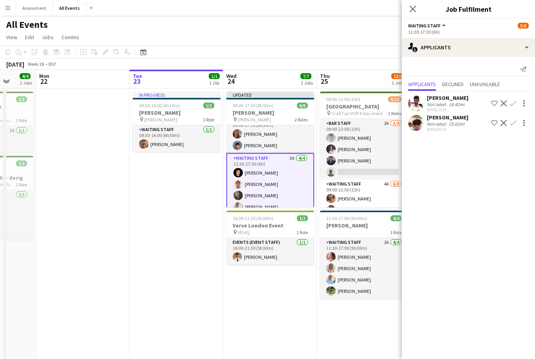
click at [333, 320] on app-date-cell "09:00-22:00 (13h) 9/12 Heritage House pin Craft Fair VVIP 4 day event 2 Roles B…" at bounding box center [364, 272] width 94 height 368
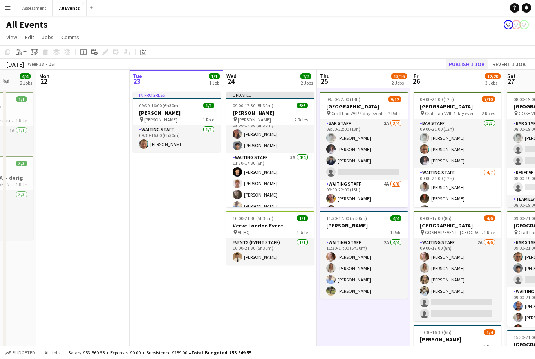
click at [469, 67] on button "Publish 1 job" at bounding box center [467, 64] width 42 height 10
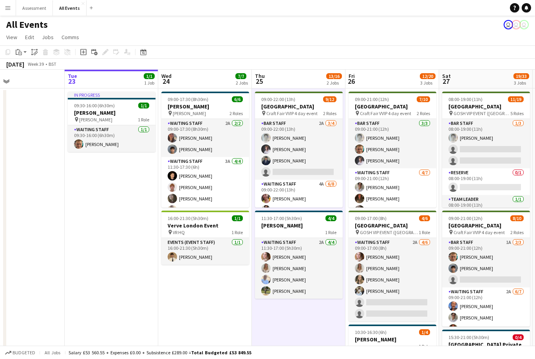
scroll to position [0, 329]
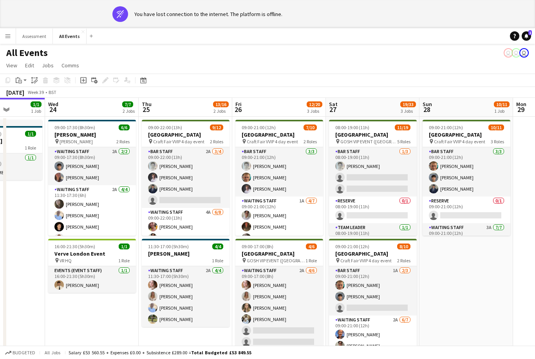
click at [11, 34] on button "Menu" at bounding box center [8, 36] width 16 height 16
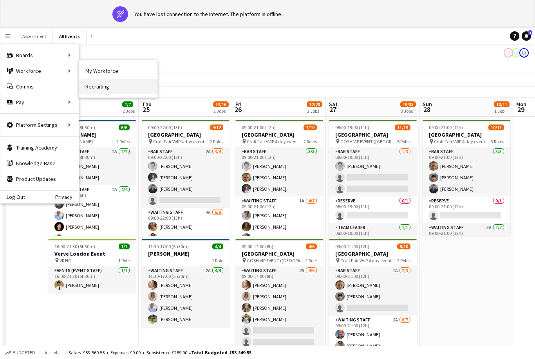
click at [113, 87] on link "Recruiting" at bounding box center [118, 87] width 78 height 16
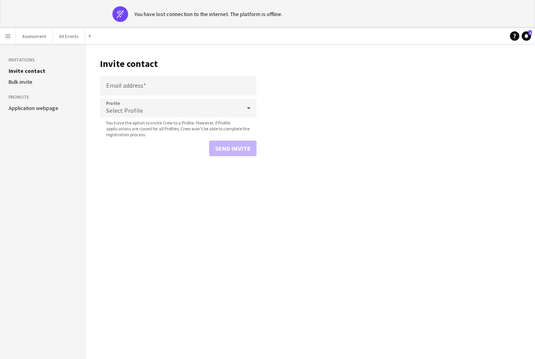
click at [54, 110] on link "Application webpage" at bounding box center [34, 108] width 50 height 7
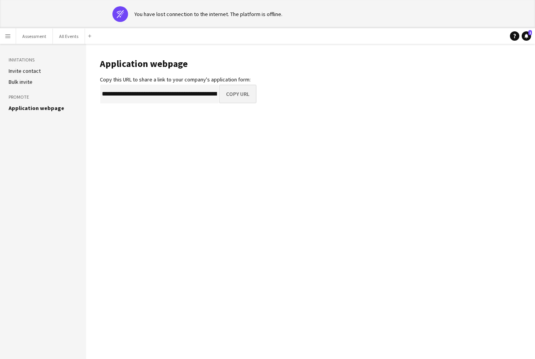
click at [243, 97] on button "Copy URL" at bounding box center [238, 94] width 38 height 19
click at [15, 36] on button "Menu" at bounding box center [8, 36] width 16 height 16
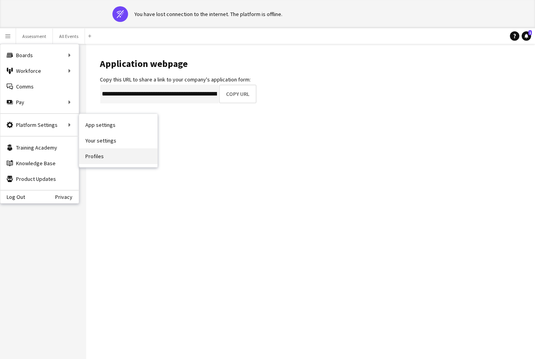
click at [111, 158] on link "Profiles" at bounding box center [118, 156] width 78 height 16
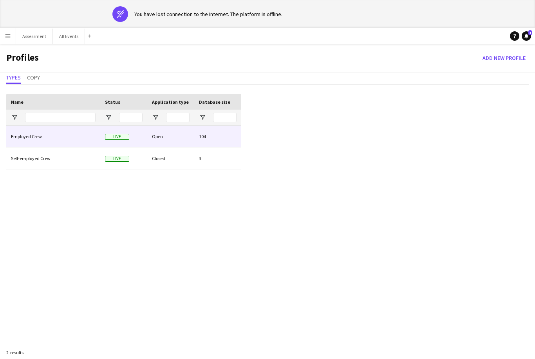
click at [45, 141] on div "Employed Crew" at bounding box center [53, 137] width 94 height 22
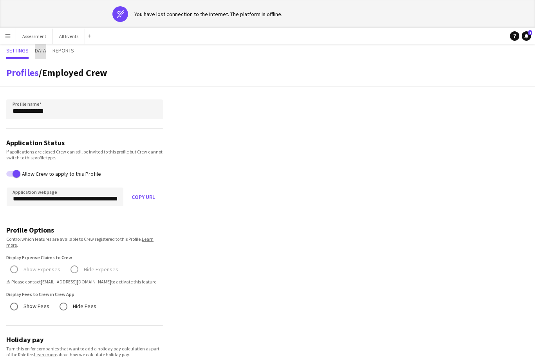
click at [42, 51] on span "Data" at bounding box center [40, 50] width 11 height 5
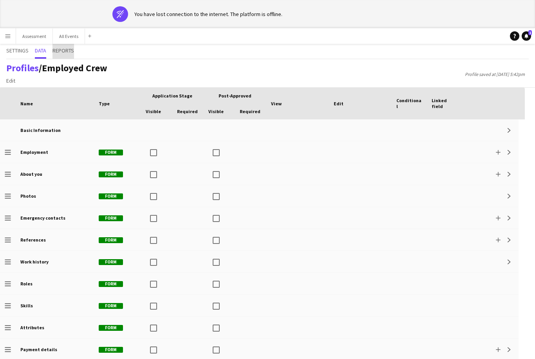
click at [67, 52] on span "Reports" at bounding box center [63, 50] width 22 height 5
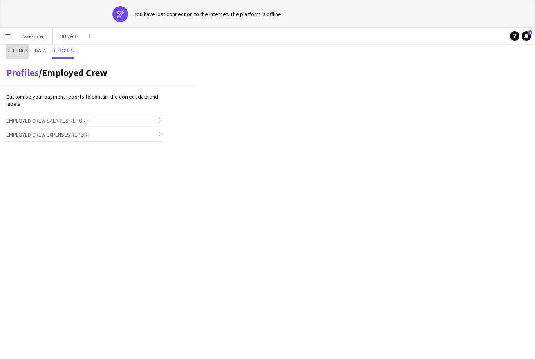
click at [12, 52] on span "Settings" at bounding box center [17, 50] width 22 height 5
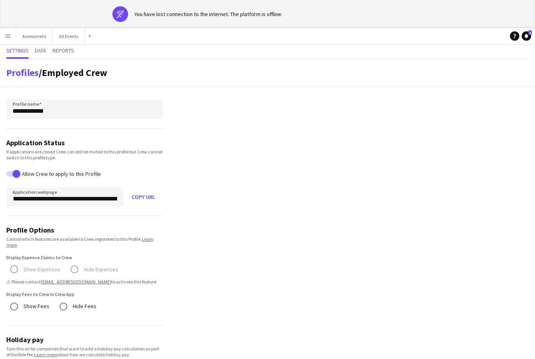
click at [13, 38] on button "Menu" at bounding box center [8, 36] width 16 height 16
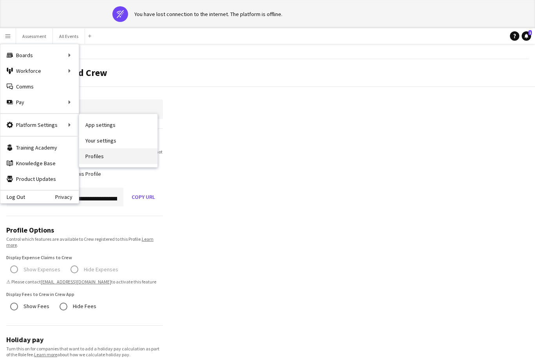
click at [114, 161] on link "Profiles" at bounding box center [118, 156] width 78 height 16
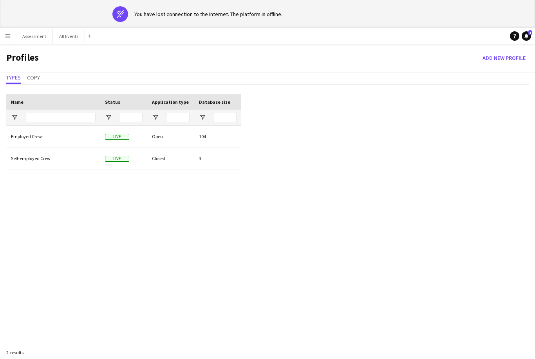
click at [61, 159] on div "Self-employed Crew" at bounding box center [53, 159] width 94 height 22
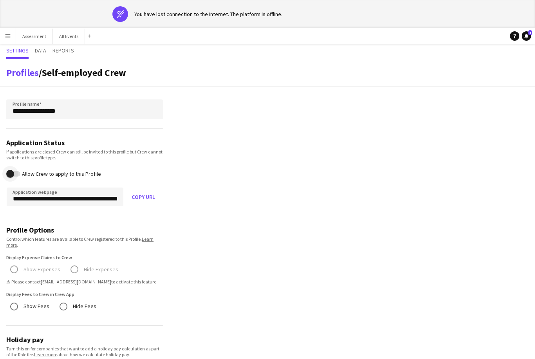
click at [17, 176] on span "button" at bounding box center [10, 174] width 16 height 16
click at [18, 173] on span "button" at bounding box center [17, 174] width 8 height 8
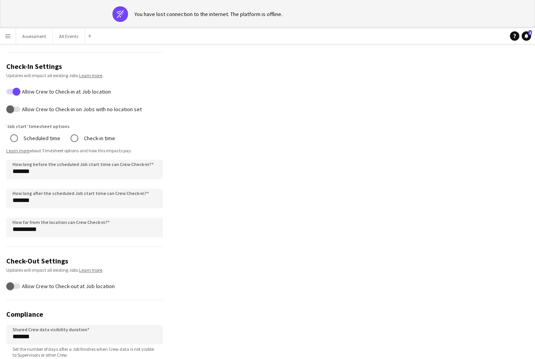
scroll to position [359, 0]
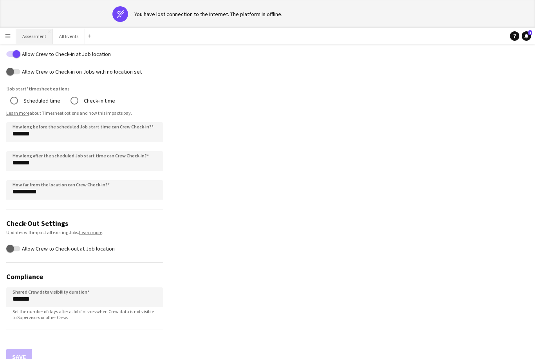
click at [39, 34] on button "Assessment Close" at bounding box center [34, 36] width 37 height 15
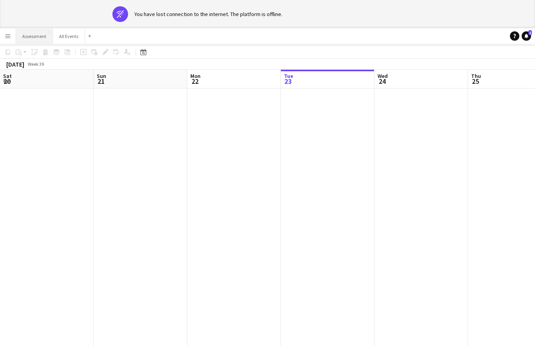
scroll to position [52, 0]
click at [68, 41] on button "All Events Close" at bounding box center [69, 36] width 32 height 15
click at [69, 38] on button "All Events Close" at bounding box center [69, 36] width 32 height 15
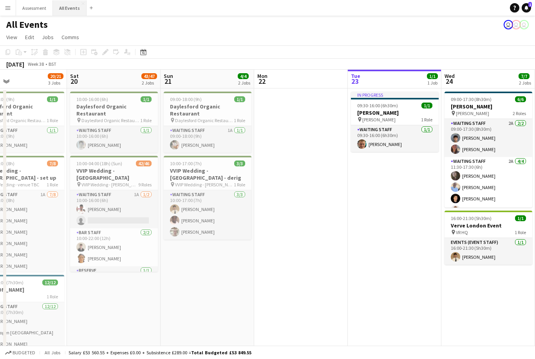
scroll to position [0, 247]
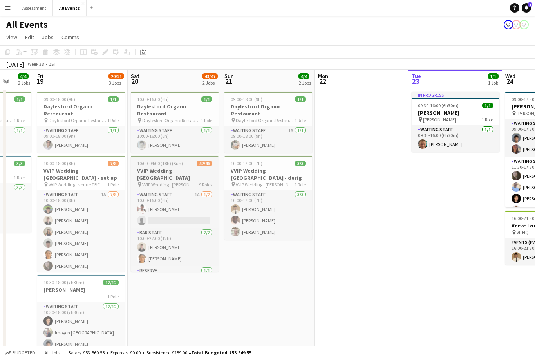
click at [175, 167] on h3 "VVIP Wedding - [GEOGRAPHIC_DATA]" at bounding box center [175, 174] width 88 height 14
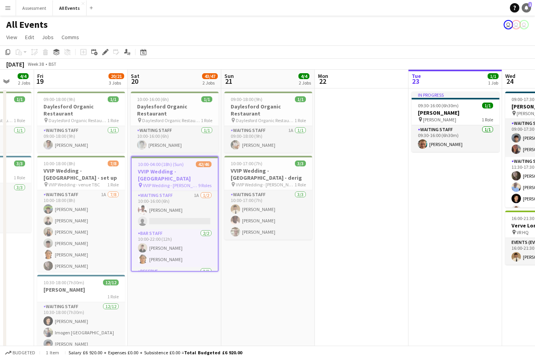
click at [526, 8] on icon at bounding box center [526, 7] width 4 height 4
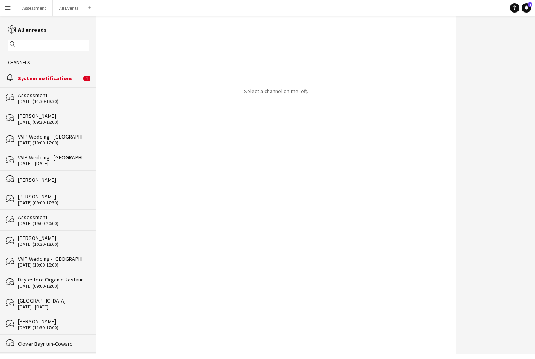
click at [75, 87] on div "alarm System notifications 1" at bounding box center [48, 78] width 96 height 18
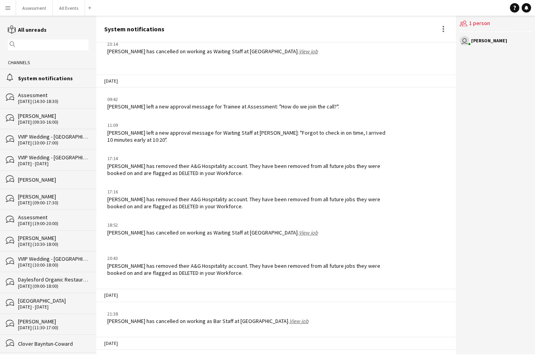
scroll to position [25, 0]
click at [289, 318] on link "View job" at bounding box center [298, 321] width 19 height 7
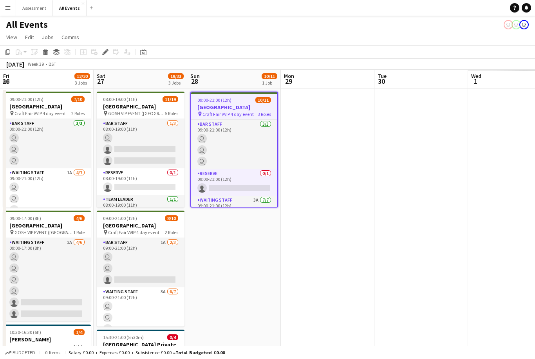
scroll to position [0, 269]
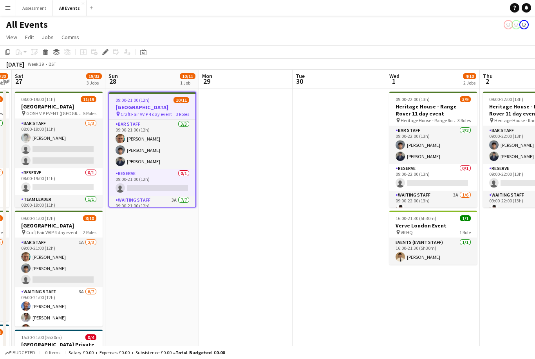
click at [534, 31] on app-page-menu "View Day view expanded Day view collapsed Month view Date picker Jump to [DATE]…" at bounding box center [267, 38] width 535 height 15
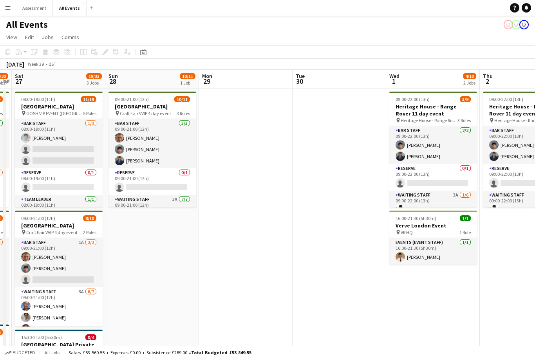
click at [530, 36] on app-page-menu "View Day view expanded Day view collapsed Month view Date picker Jump to [DATE]…" at bounding box center [267, 38] width 535 height 15
click at [526, 31] on app-page-menu "View Day view expanded Day view collapsed Month view Date picker Jump to [DATE]…" at bounding box center [267, 38] width 535 height 15
click at [529, 35] on app-page-menu "View Day view expanded Day view collapsed Month view Date picker Jump to [DATE]…" at bounding box center [267, 38] width 535 height 15
click at [531, 31] on app-page-menu "View Day view expanded Day view collapsed Month view Date picker Jump to [DATE]…" at bounding box center [267, 38] width 535 height 15
click at [531, 30] on div "All Events user user user" at bounding box center [267, 23] width 535 height 15
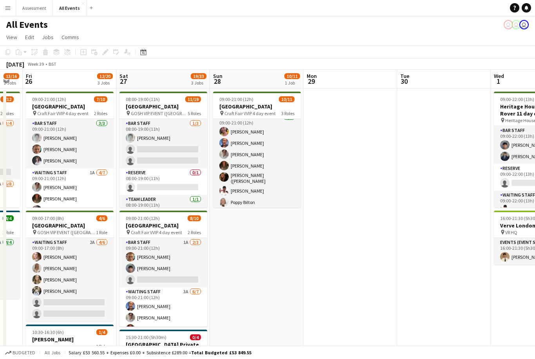
scroll to position [0, 250]
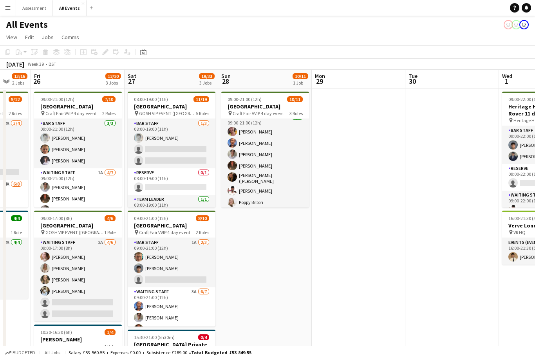
click at [535, 31] on app-page-menu "View Day view expanded Day view collapsed Month view Date picker Jump to [DATE]…" at bounding box center [267, 38] width 535 height 15
click at [521, 29] on app-connected-clients "user user user" at bounding box center [516, 24] width 25 height 9
click at [526, 34] on app-page-menu "View Day view expanded Day view collapsed Month view Date picker Jump to [DATE]…" at bounding box center [267, 38] width 535 height 15
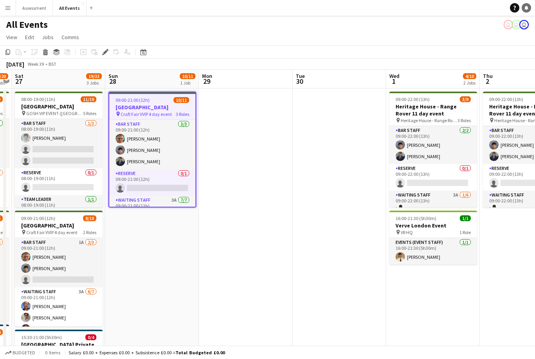
click at [530, 7] on link "Notifications" at bounding box center [526, 7] width 9 height 9
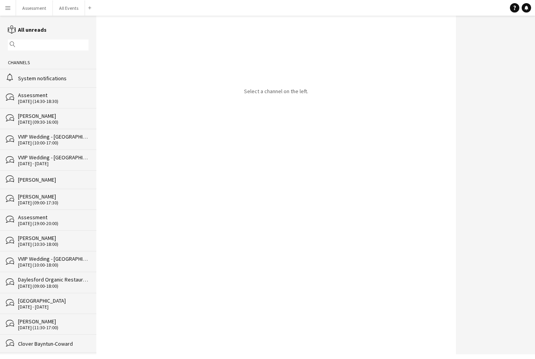
click at [67, 168] on div "bubbles VVIP Wedding - [GEOGRAPHIC_DATA] [DATE] - [DATE]" at bounding box center [48, 160] width 96 height 21
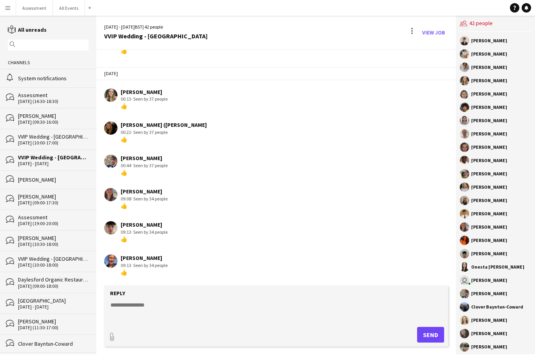
scroll to position [1851, 0]
click at [240, 321] on textarea at bounding box center [278, 311] width 336 height 20
paste textarea "**********"
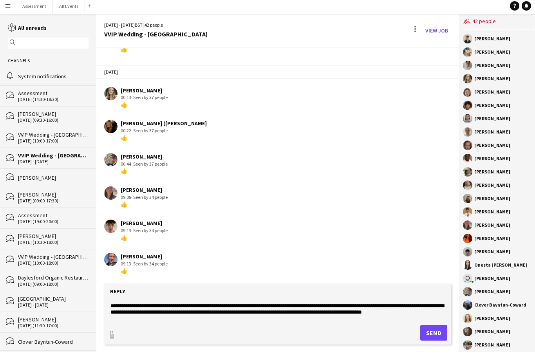
scroll to position [24, 0]
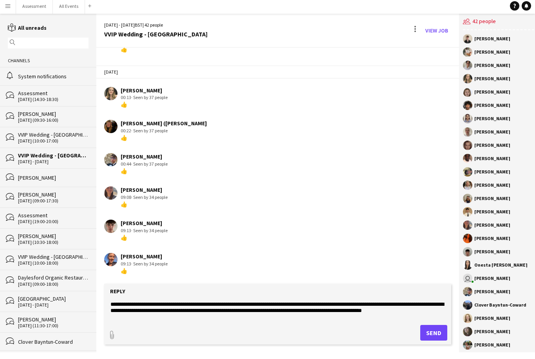
click at [381, 302] on textarea at bounding box center [278, 311] width 336 height 20
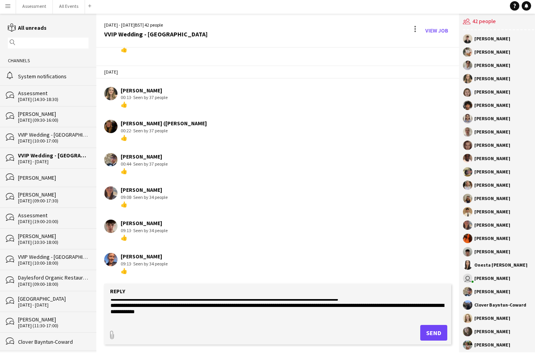
scroll to position [30, 0]
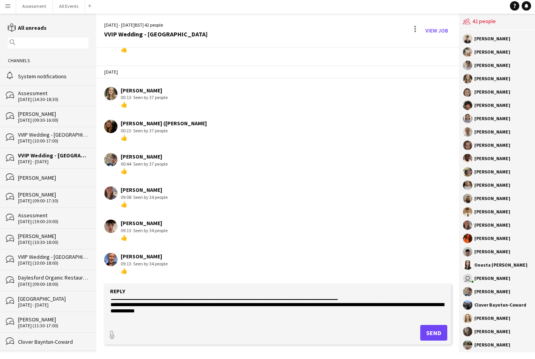
click at [318, 319] on textarea at bounding box center [278, 311] width 336 height 20
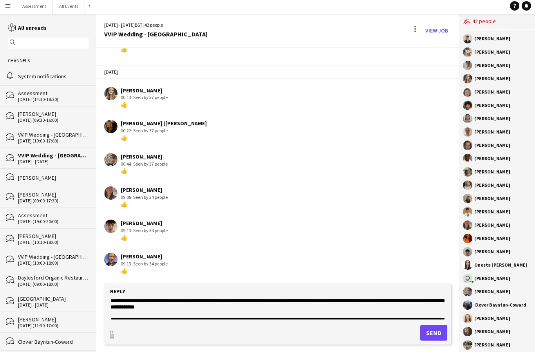
scroll to position [35, 0]
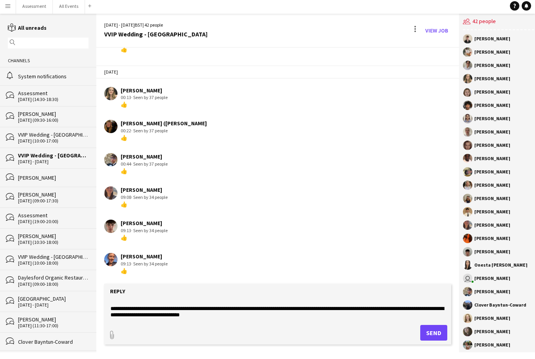
click at [322, 316] on textarea at bounding box center [278, 311] width 336 height 20
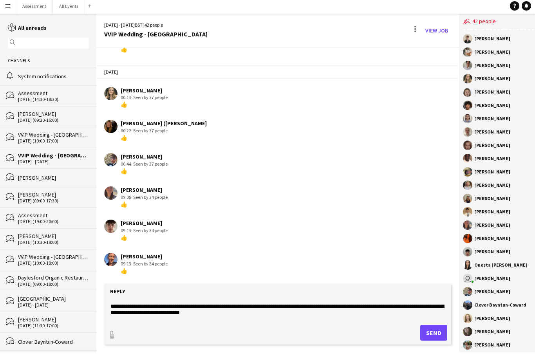
scroll to position [48, 0]
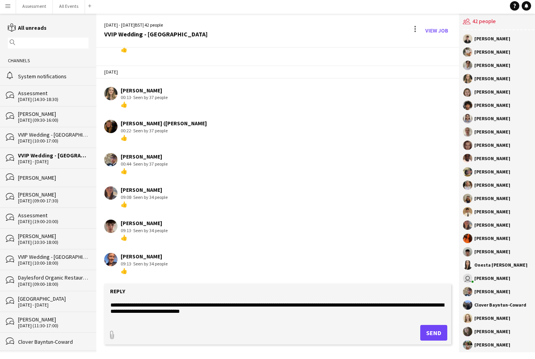
click at [318, 316] on textarea at bounding box center [278, 311] width 336 height 20
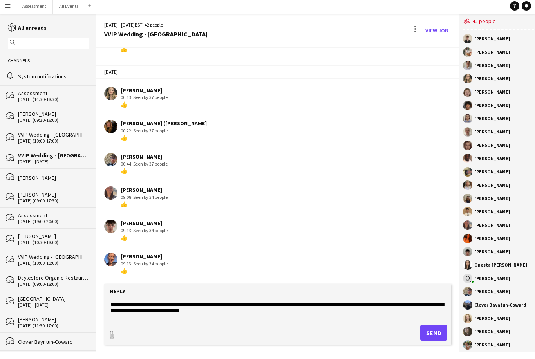
click at [217, 303] on textarea at bounding box center [278, 311] width 336 height 20
click at [211, 302] on textarea at bounding box center [278, 311] width 336 height 20
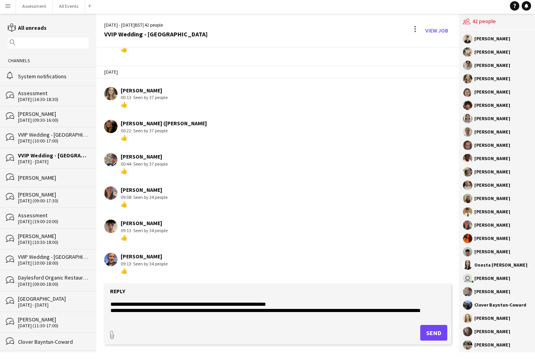
click at [154, 312] on textarea at bounding box center [278, 311] width 336 height 20
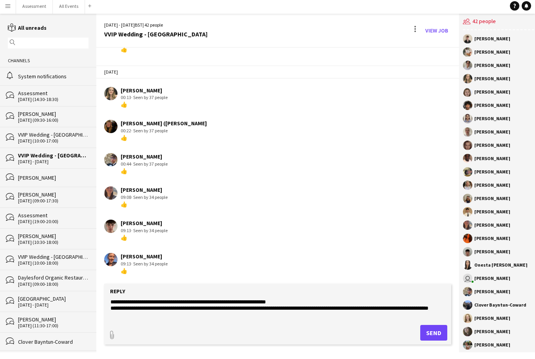
scroll to position [47, 0]
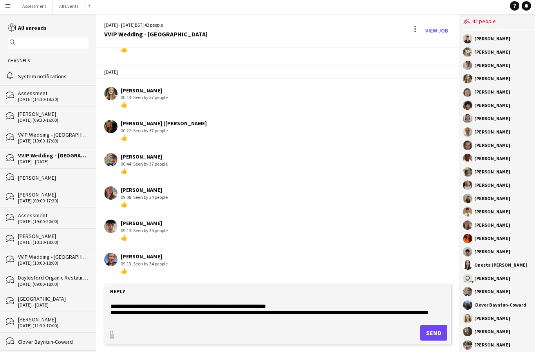
click at [308, 318] on textarea at bounding box center [278, 311] width 336 height 20
click at [305, 306] on textarea at bounding box center [278, 311] width 336 height 20
click at [210, 307] on textarea at bounding box center [278, 311] width 336 height 20
click at [318, 316] on textarea at bounding box center [278, 311] width 336 height 20
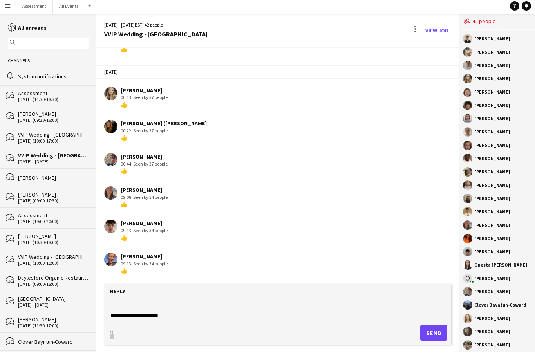
scroll to position [138, 0]
type textarea "**********"
click at [432, 334] on button "Send" at bounding box center [433, 335] width 27 height 16
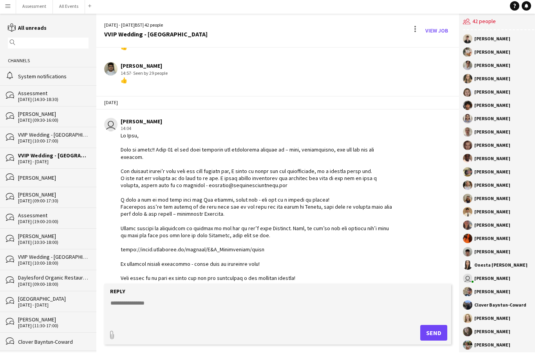
scroll to position [0, 0]
